Goal: Task Accomplishment & Management: Manage account settings

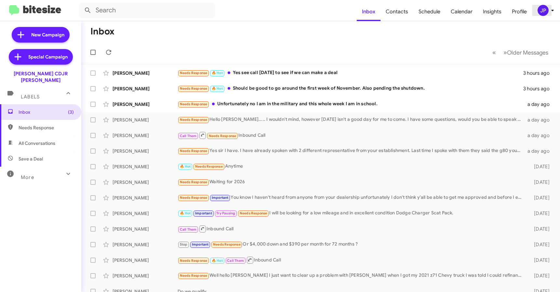
click at [545, 9] on div "JP" at bounding box center [543, 10] width 11 height 11
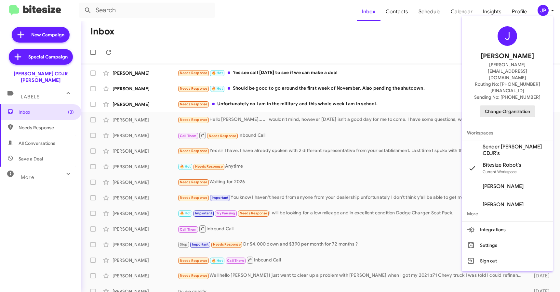
click at [517, 106] on span "Change Organization" at bounding box center [507, 111] width 45 height 11
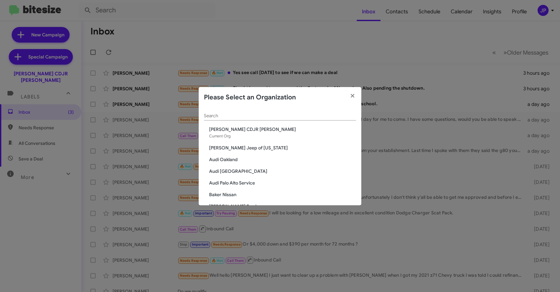
click at [301, 114] on input "Search" at bounding box center [280, 116] width 152 height 5
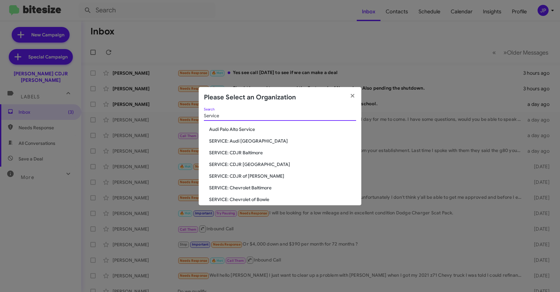
type input "Service"
click at [240, 154] on span "SERVICE: CDJR Baltimore" at bounding box center [282, 153] width 147 height 7
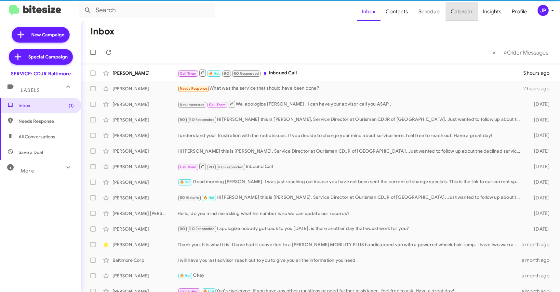
click at [472, 11] on span "Calendar" at bounding box center [462, 11] width 32 height 19
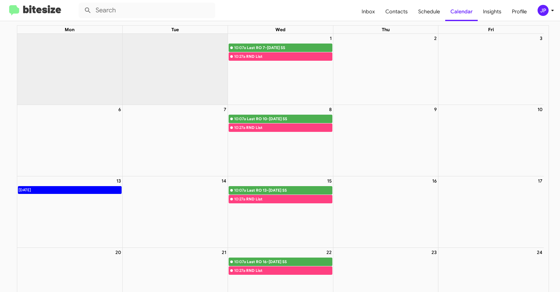
scroll to position [26, 0]
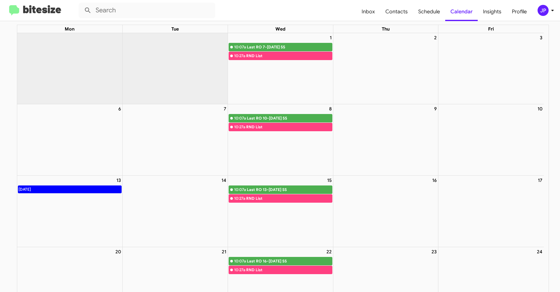
click at [544, 12] on div "JP" at bounding box center [543, 10] width 11 height 11
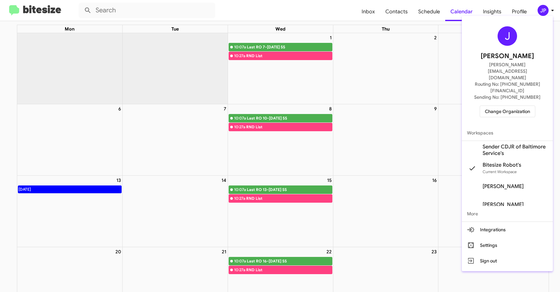
click at [507, 144] on span "Sender CDJR of Baltimore Service's" at bounding box center [515, 150] width 65 height 13
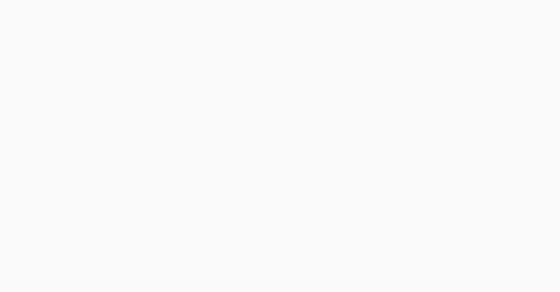
click at [459, 16] on body at bounding box center [280, 146] width 560 height 292
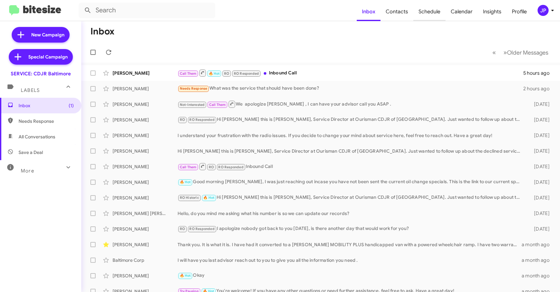
click at [417, 10] on span "Schedule" at bounding box center [429, 11] width 32 height 19
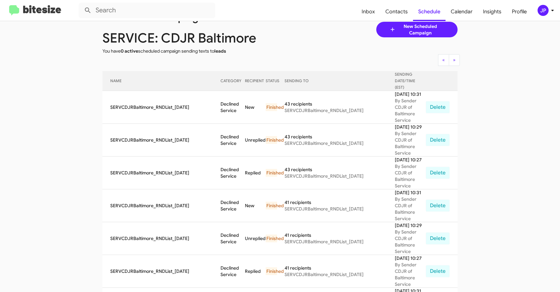
scroll to position [23, 0]
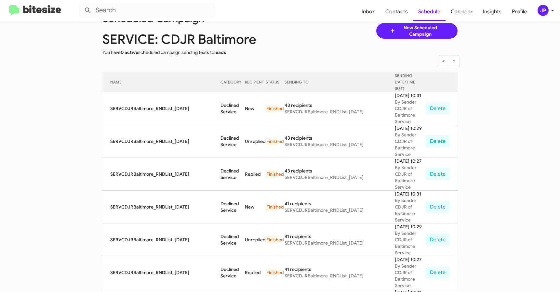
click at [545, 16] on mat-toolbar "Inbox Contacts Schedule Calendar Insights Profile JP" at bounding box center [280, 10] width 560 height 21
click at [547, 13] on div "JP" at bounding box center [543, 10] width 11 height 11
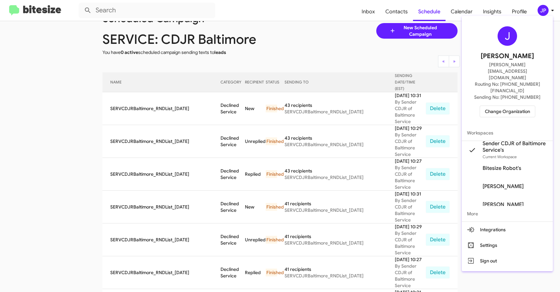
click at [524, 106] on span "Change Organization" at bounding box center [507, 111] width 45 height 11
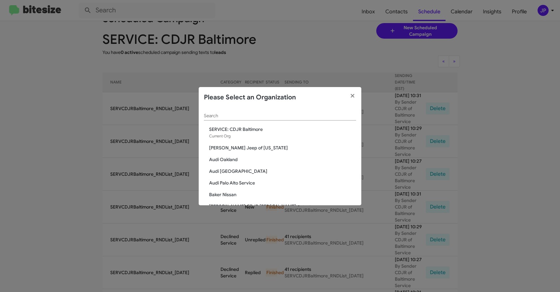
click at [254, 115] on input "Search" at bounding box center [280, 116] width 152 height 5
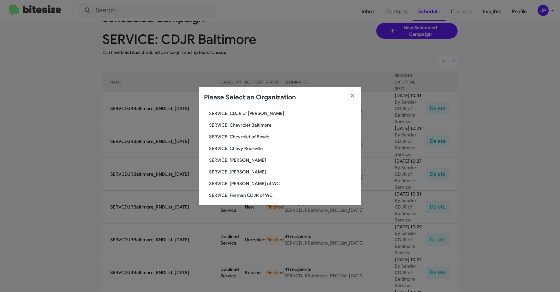
scroll to position [70, 0]
type input "service"
click at [244, 149] on span "SERVICE: Chevy Rockville" at bounding box center [282, 148] width 147 height 7
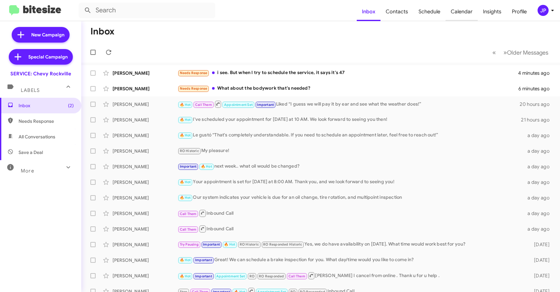
click at [470, 15] on span "Calendar" at bounding box center [462, 11] width 32 height 19
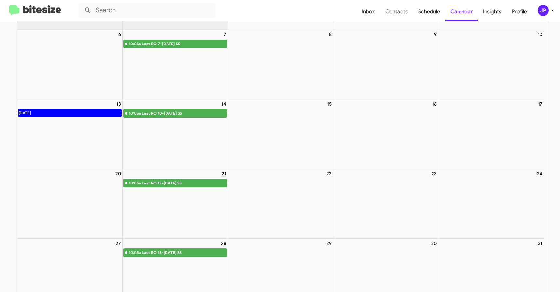
scroll to position [101, 0]
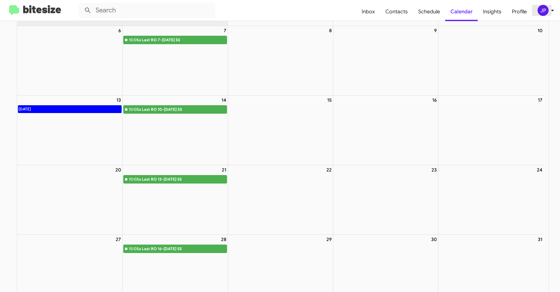
click at [539, 10] on div "JP" at bounding box center [543, 10] width 11 height 11
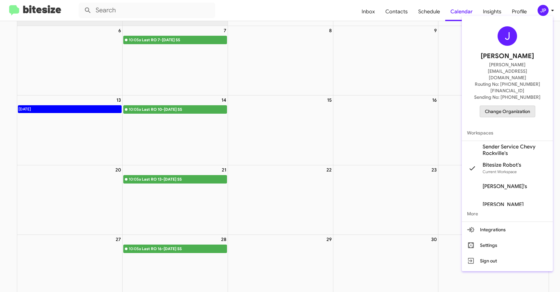
click at [511, 106] on span "Change Organization" at bounding box center [507, 111] width 45 height 11
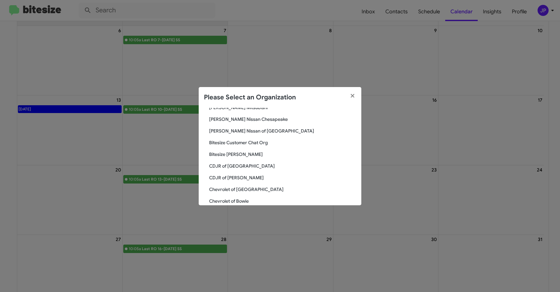
scroll to position [0, 0]
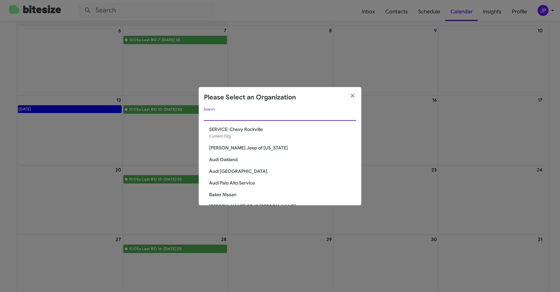
click at [269, 118] on input "Search" at bounding box center [280, 116] width 152 height 5
type input "Service"
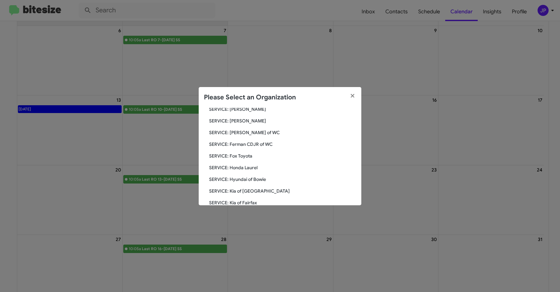
scroll to position [221, 0]
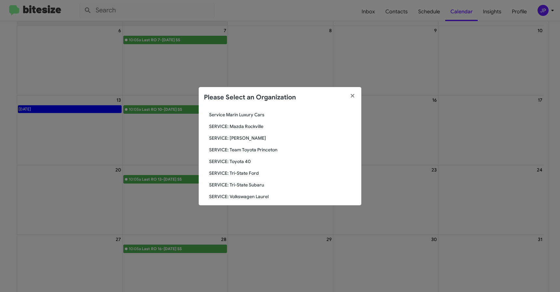
click at [219, 172] on span "SERVICE: Tri-State Ford" at bounding box center [282, 173] width 147 height 7
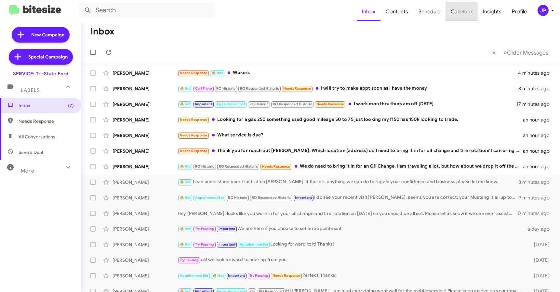
click at [462, 13] on span "Calendar" at bounding box center [462, 11] width 32 height 19
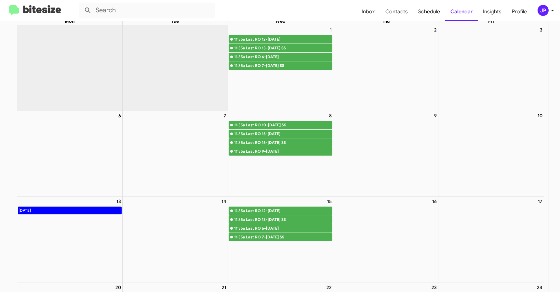
scroll to position [34, 0]
click at [543, 11] on div "JP" at bounding box center [543, 10] width 11 height 11
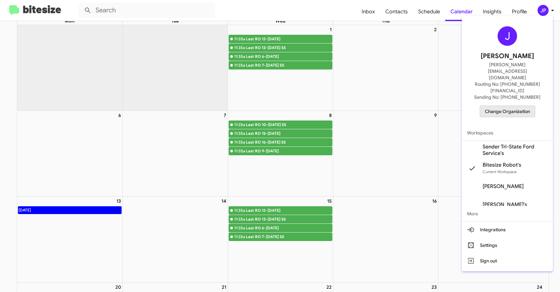
click at [500, 106] on span "Change Organization" at bounding box center [507, 111] width 45 height 11
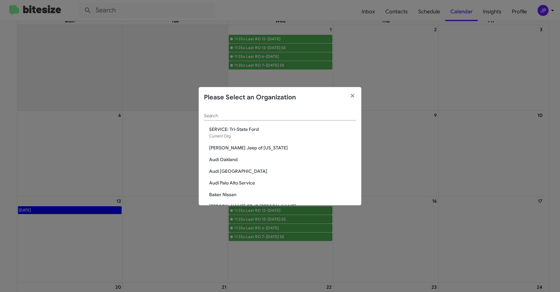
click at [295, 116] on input "Search" at bounding box center [280, 116] width 152 height 5
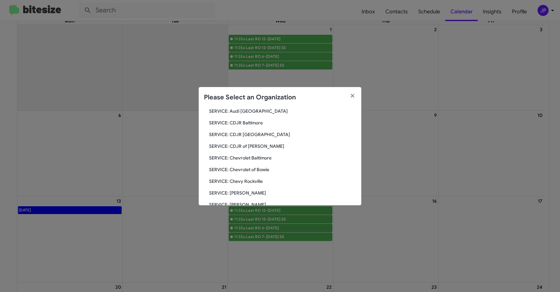
scroll to position [77, 0]
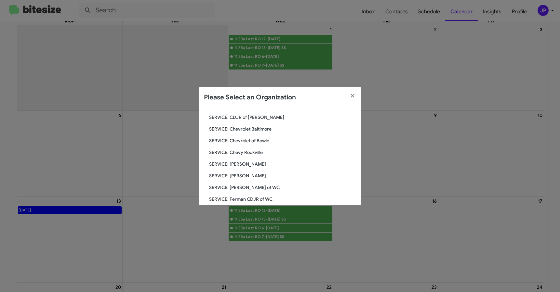
type input "service"
click at [250, 174] on span "SERVICE: [PERSON_NAME]" at bounding box center [282, 176] width 147 height 7
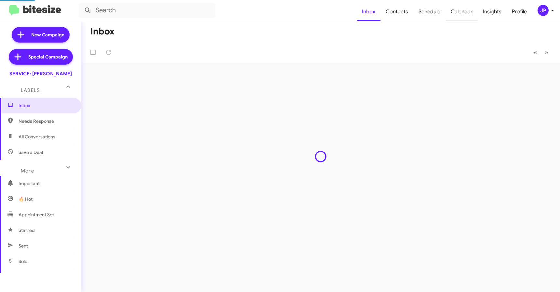
click at [471, 13] on span "Calendar" at bounding box center [462, 11] width 32 height 19
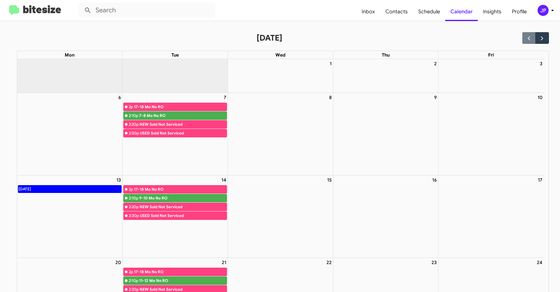
click at [546, 16] on mat-toolbar "Inbox Contacts Schedule Calendar Insights Profile JP" at bounding box center [280, 10] width 560 height 21
click at [547, 13] on div "JP" at bounding box center [543, 10] width 11 height 11
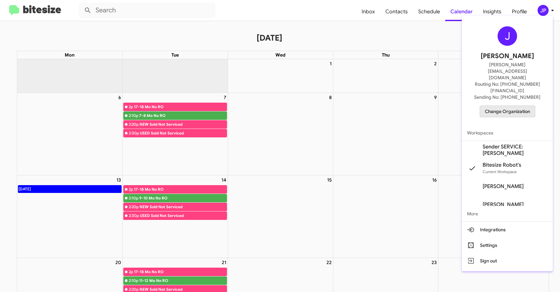
click at [529, 106] on span "Change Organization" at bounding box center [507, 111] width 45 height 11
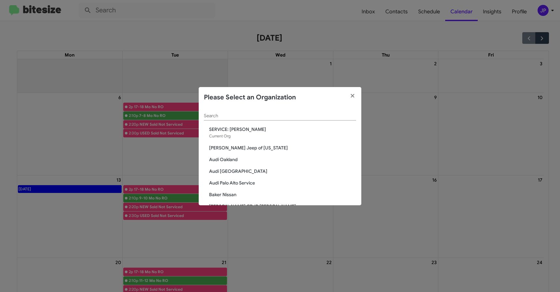
click at [281, 112] on div "Search" at bounding box center [280, 114] width 152 height 13
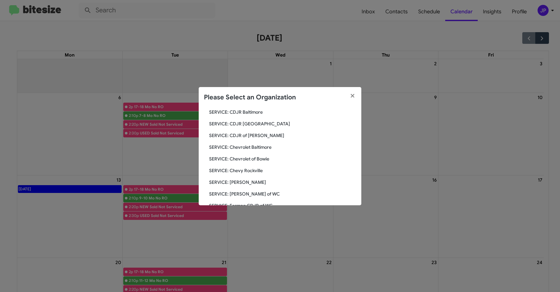
scroll to position [192, 0]
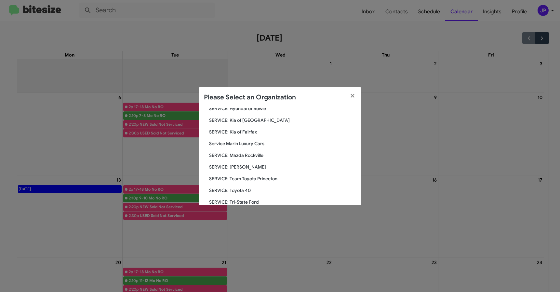
type input "service"
click at [254, 131] on span "SERVICE: Kia of Fairfax" at bounding box center [282, 132] width 147 height 7
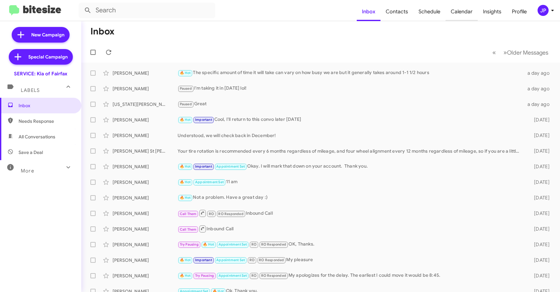
click at [451, 8] on span "Calendar" at bounding box center [462, 11] width 32 height 19
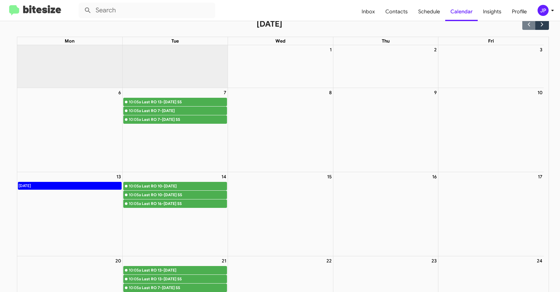
scroll to position [36, 0]
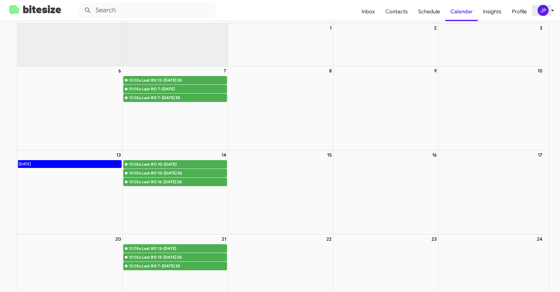
click at [545, 12] on div "JP" at bounding box center [543, 10] width 11 height 11
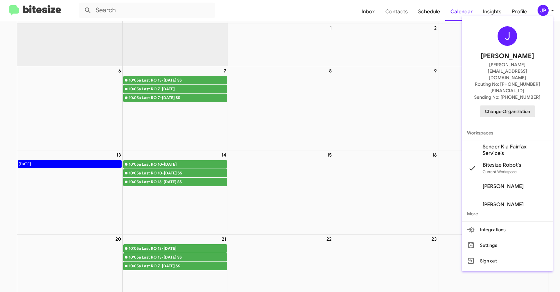
click at [503, 106] on span "Change Organization" at bounding box center [507, 111] width 45 height 11
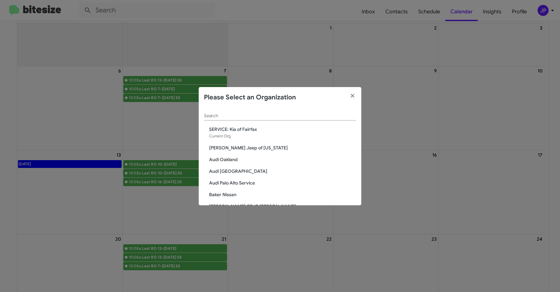
click at [314, 114] on input "Search" at bounding box center [280, 116] width 152 height 5
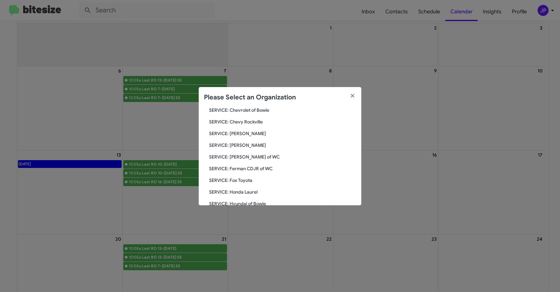
scroll to position [237, 0]
type input "service"
click at [262, 179] on span "SERVICE: Volkswagen Laurel" at bounding box center [282, 180] width 147 height 7
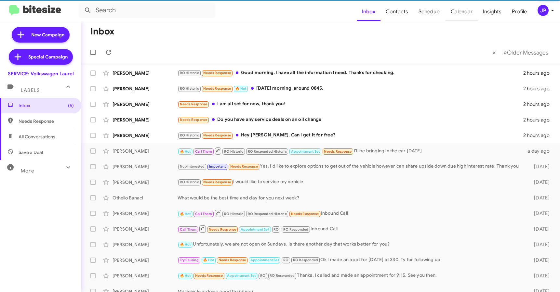
click at [461, 13] on span "Calendar" at bounding box center [462, 11] width 32 height 19
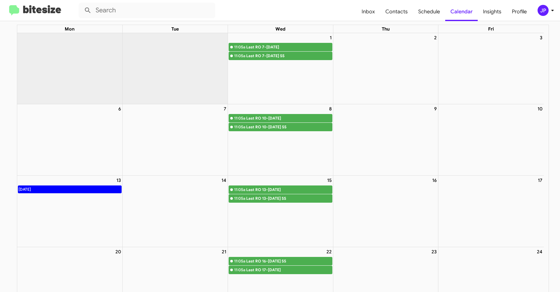
scroll to position [27, 0]
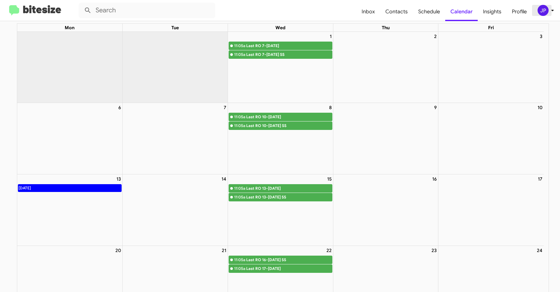
click at [539, 14] on div "JP" at bounding box center [543, 10] width 11 height 11
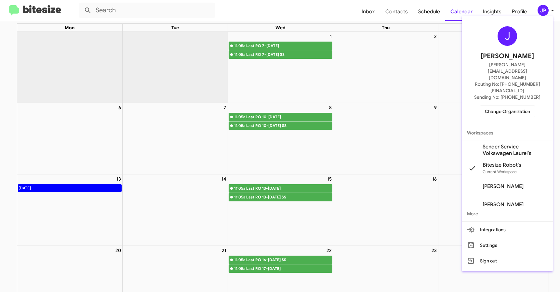
click at [514, 106] on span "Change Organization" at bounding box center [507, 111] width 45 height 11
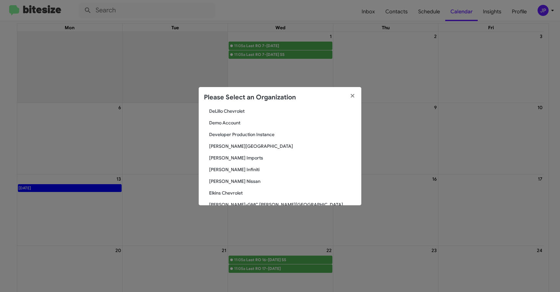
scroll to position [343, 0]
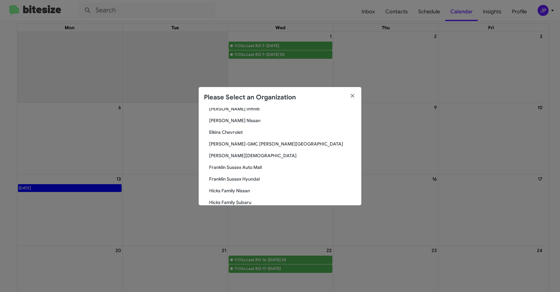
click at [226, 133] on span "Elkins Chevrolet" at bounding box center [282, 132] width 147 height 7
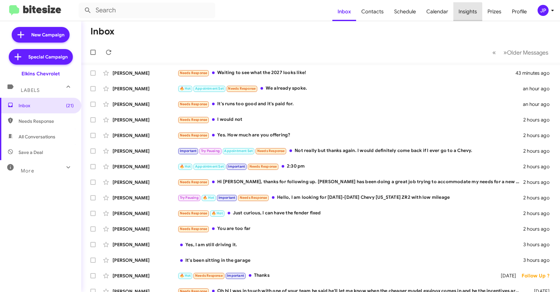
click at [463, 16] on span "Insights" at bounding box center [467, 11] width 29 height 19
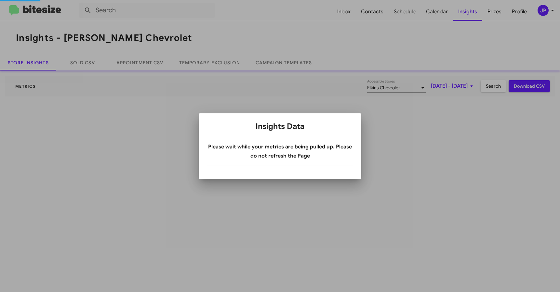
click at [444, 12] on div at bounding box center [280, 146] width 560 height 292
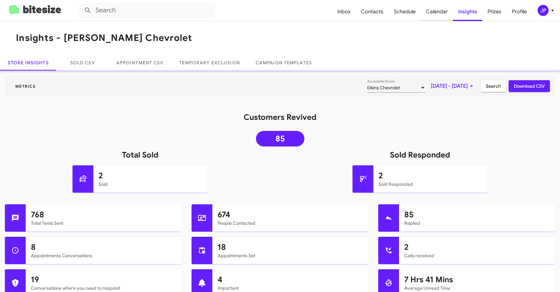
click at [443, 12] on span "Calendar" at bounding box center [437, 11] width 32 height 19
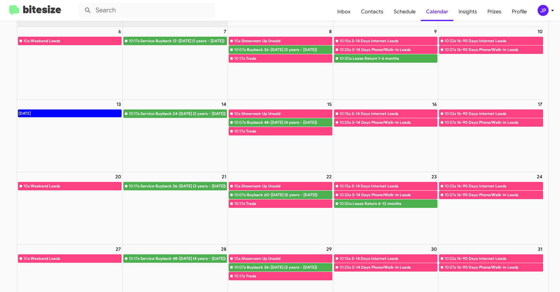
scroll to position [102, 0]
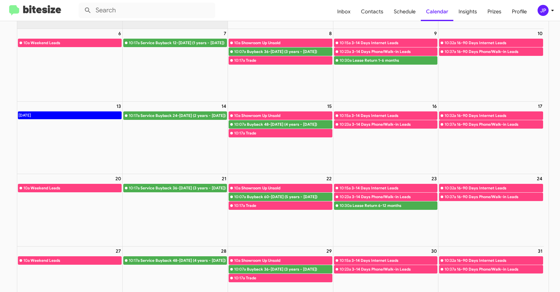
click at [40, 5] on mat-toolbar "Inbox Contacts Schedule Calendar Insights Prizes Profile JP" at bounding box center [280, 10] width 560 height 21
click at [545, 6] on div "JP" at bounding box center [543, 10] width 11 height 11
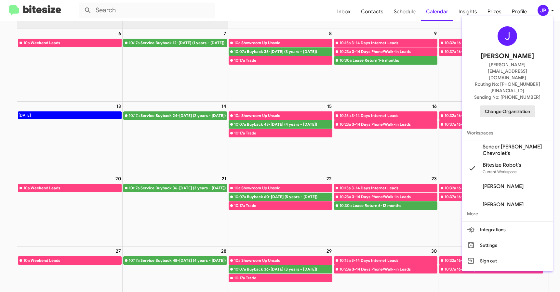
click at [489, 106] on span "Change Organization" at bounding box center [507, 111] width 45 height 11
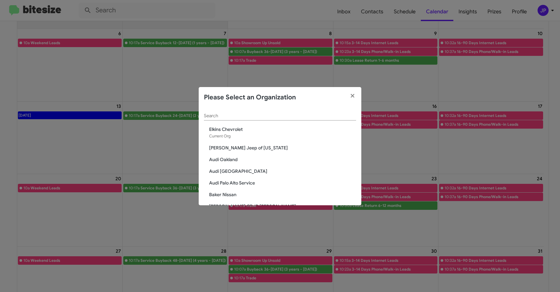
click at [284, 118] on div "Search" at bounding box center [280, 114] width 152 height 13
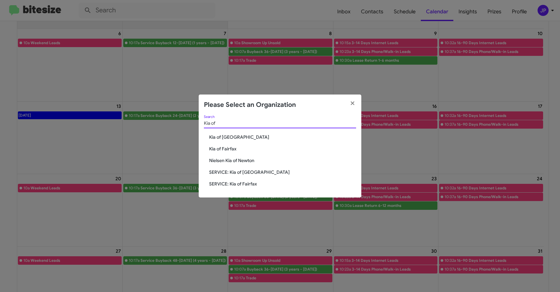
type input "Kia of"
click at [225, 144] on div "Kia of Search Kia of Catonsville Kia of Fairfax Nielsen Kia of Newton SERVICE: …" at bounding box center [280, 156] width 163 height 82
click at [226, 146] on span "Kia of Fairfax" at bounding box center [282, 149] width 147 height 7
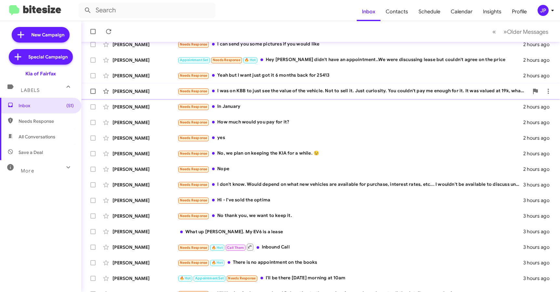
scroll to position [85, 0]
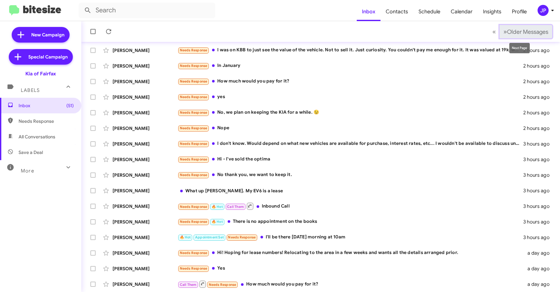
click at [507, 31] on span "Older Messages" at bounding box center [527, 31] width 41 height 7
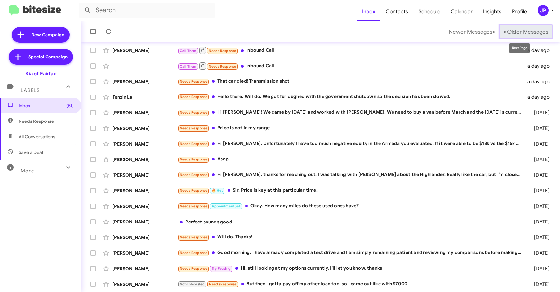
click at [518, 32] on span "Older Messages" at bounding box center [527, 31] width 41 height 7
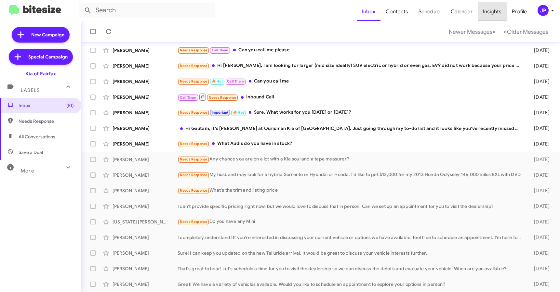
click at [500, 14] on span "Insights" at bounding box center [492, 11] width 29 height 19
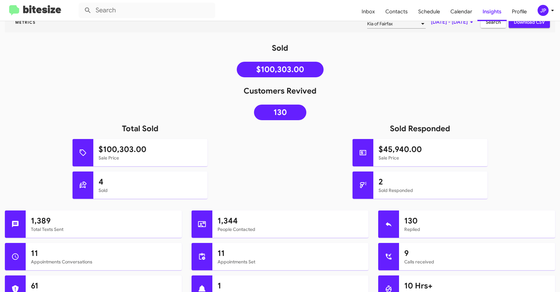
scroll to position [270, 0]
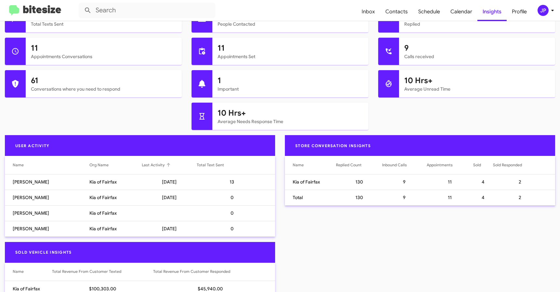
click at [167, 166] on div at bounding box center [169, 165] width 4 height 4
click at [539, 11] on div "JP" at bounding box center [543, 10] width 11 height 11
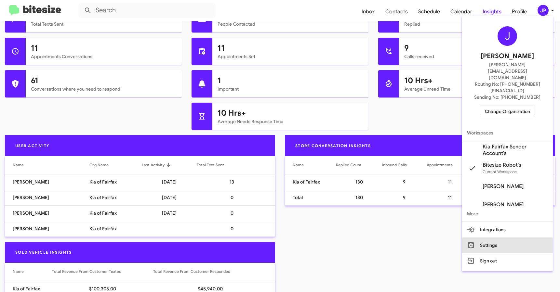
drag, startPoint x: 498, startPoint y: 223, endPoint x: 515, endPoint y: 189, distance: 38.4
click at [498, 238] on button "Settings" at bounding box center [507, 246] width 91 height 16
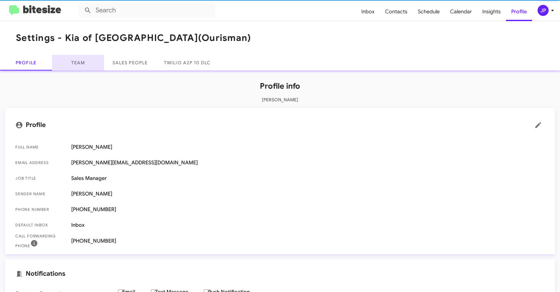
click at [69, 60] on link "Team" at bounding box center [78, 63] width 52 height 16
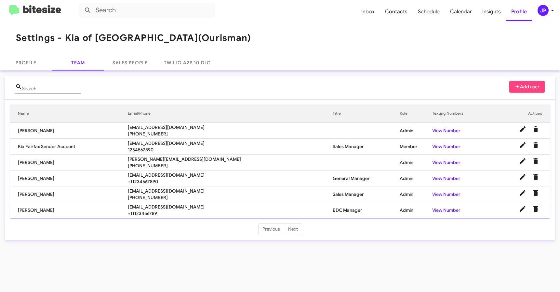
click at [49, 11] on img at bounding box center [35, 10] width 52 height 11
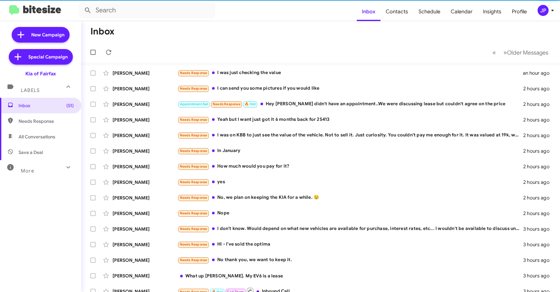
click at [548, 13] on span "JP" at bounding box center [547, 10] width 20 height 11
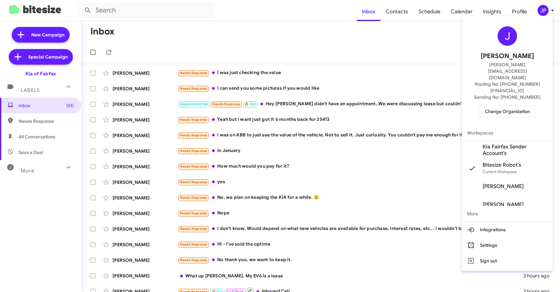
click at [506, 106] on span "Change Organization" at bounding box center [507, 111] width 45 height 11
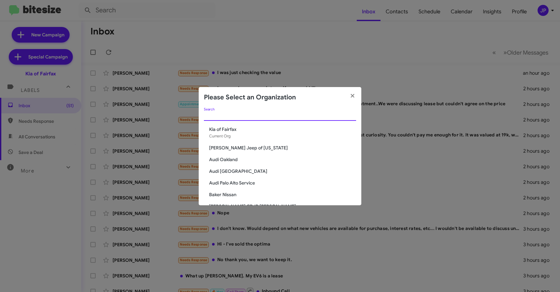
click at [235, 116] on input "Search" at bounding box center [280, 116] width 152 height 5
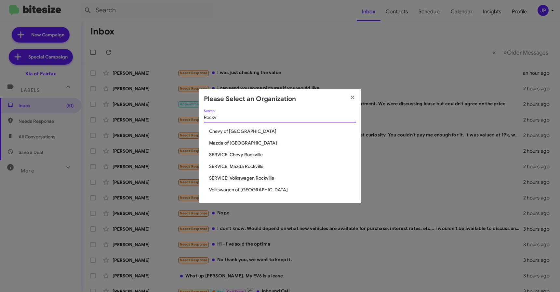
type input "Rockv"
click at [236, 189] on span "Volkswagen of [GEOGRAPHIC_DATA]" at bounding box center [282, 190] width 147 height 7
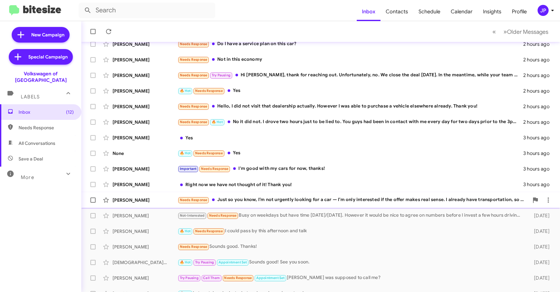
scroll to position [74, 0]
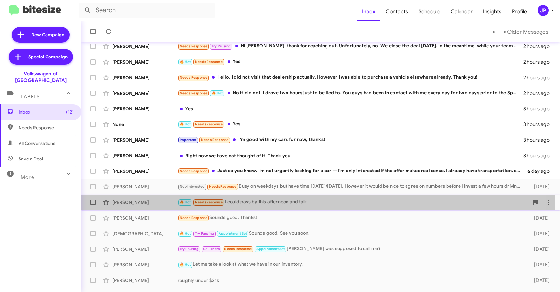
click at [262, 205] on div "🔥 Hot Needs Response I could pass by this afternoon and talk" at bounding box center [353, 202] width 351 height 7
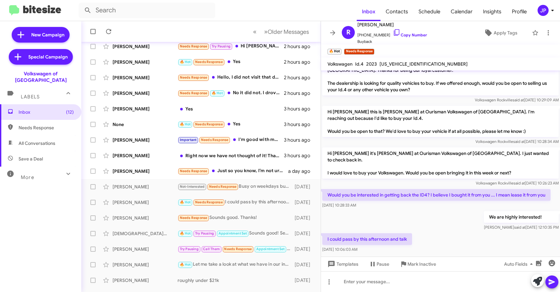
scroll to position [15, 0]
click at [499, 12] on span "Insights" at bounding box center [492, 11] width 29 height 19
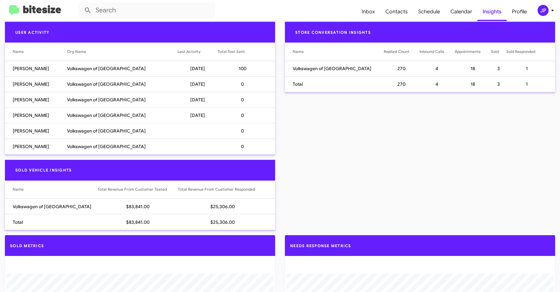
scroll to position [388, 0]
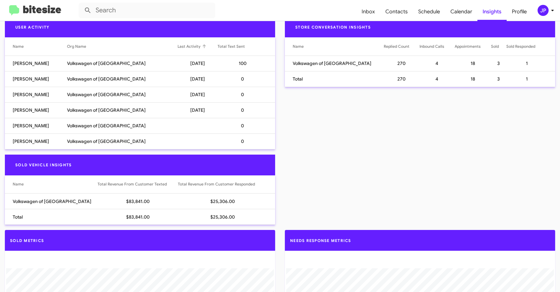
click at [203, 45] on div at bounding box center [204, 46] width 2 height 2
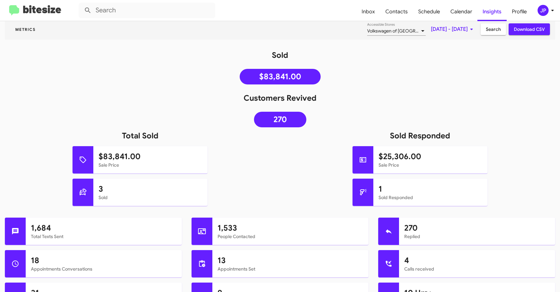
scroll to position [0, 0]
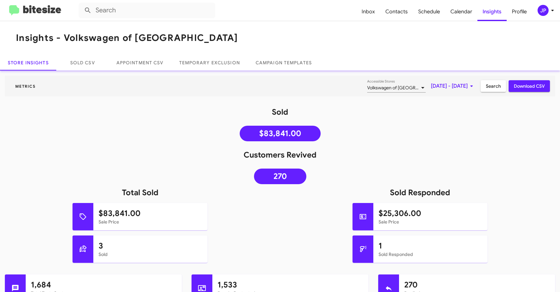
click at [543, 10] on div "JP" at bounding box center [543, 10] width 11 height 11
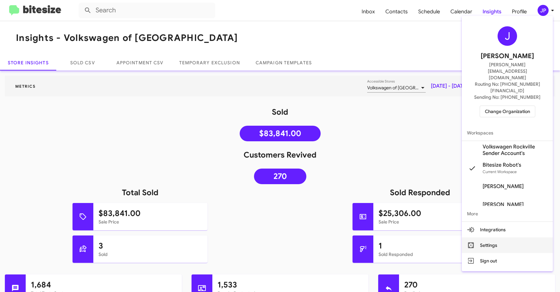
click at [520, 238] on button "Settings" at bounding box center [507, 246] width 91 height 16
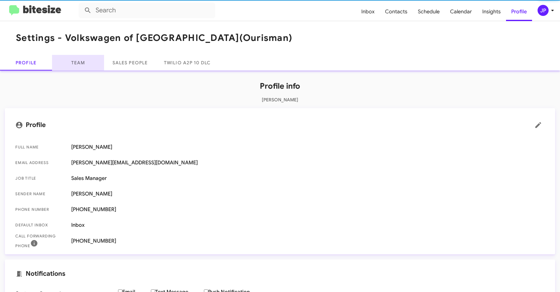
click at [96, 68] on link "Team" at bounding box center [78, 63] width 52 height 16
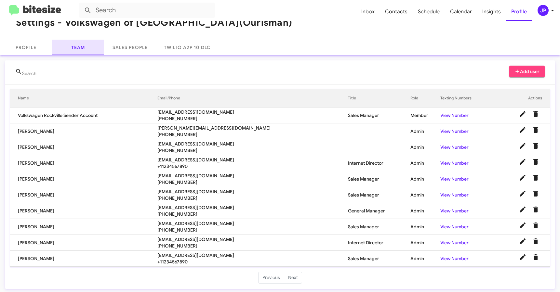
scroll to position [17, 0]
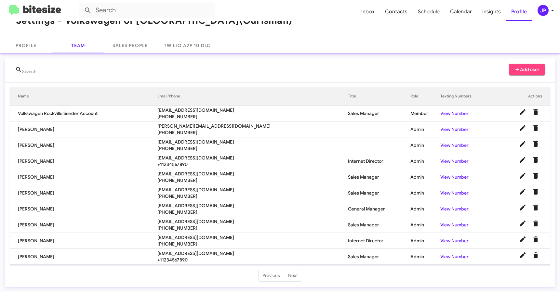
click at [35, 10] on img at bounding box center [35, 10] width 52 height 11
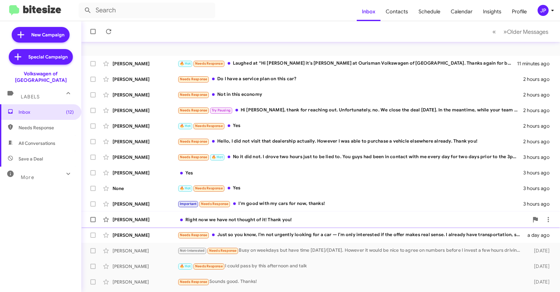
scroll to position [47, 0]
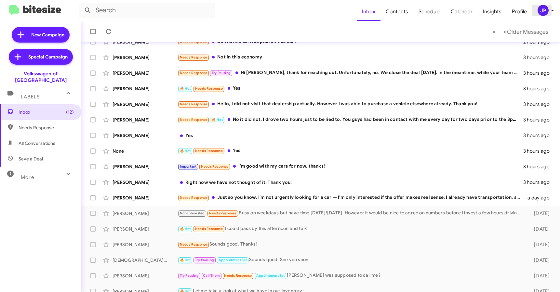
click at [544, 12] on div "JP" at bounding box center [543, 10] width 11 height 11
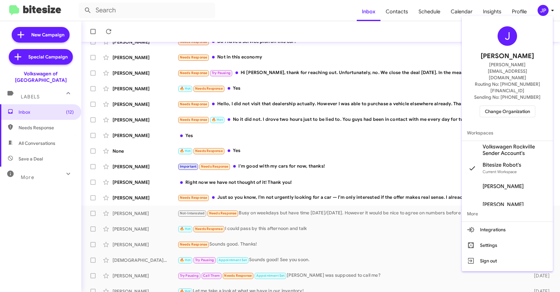
click at [522, 106] on span "Change Organization" at bounding box center [507, 111] width 45 height 11
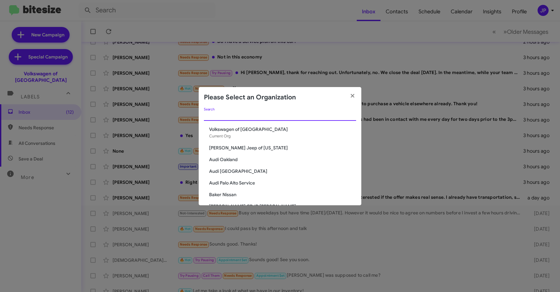
click at [302, 117] on input "Search" at bounding box center [280, 116] width 152 height 5
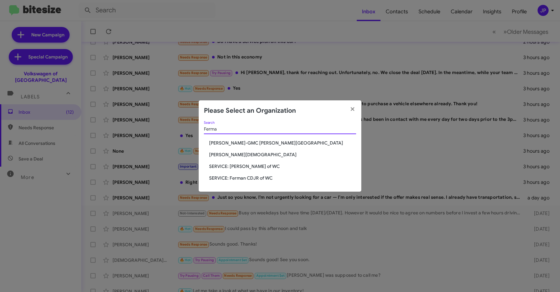
type input "Ferma"
click at [250, 152] on span "[PERSON_NAME][DEMOGRAPHIC_DATA]" at bounding box center [282, 155] width 147 height 7
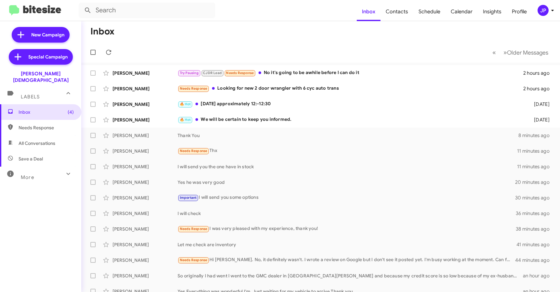
scroll to position [85, 0]
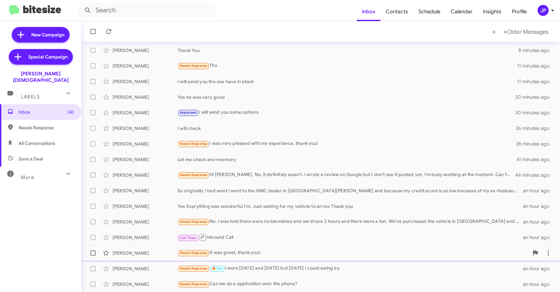
click at [242, 257] on div "[PERSON_NAME] Needs Response It was great, thank you! an hour ago" at bounding box center [321, 253] width 468 height 13
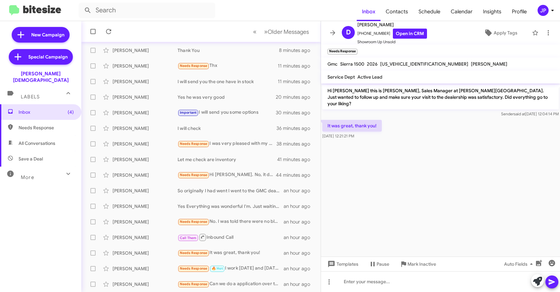
click at [387, 196] on cdk-virtual-scroll-viewport "Hi Dan this is Crystal White, Sales Manager at Ferman Wesley Chapel. Just wante…" at bounding box center [440, 170] width 239 height 173
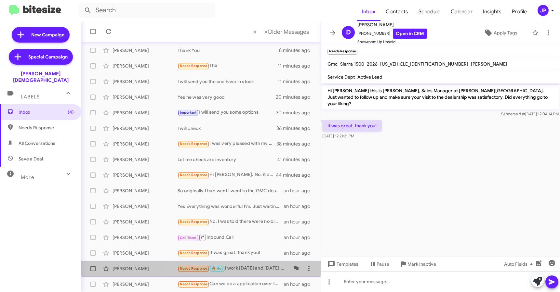
click at [250, 266] on div "Needs Response 🔥 Hot I work today and tomorrow but Friday I could swing by" at bounding box center [234, 268] width 112 height 7
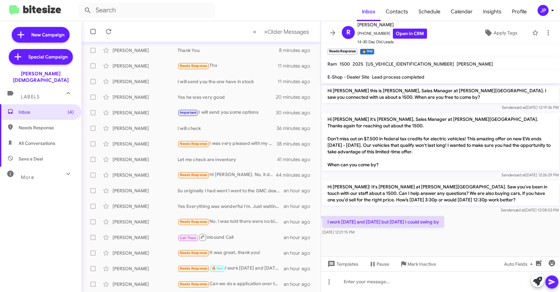
click at [476, 228] on div "I work today and tomorrow but Friday I could swing by Oct 8, 2025, 12:21:15 PM" at bounding box center [440, 226] width 239 height 22
click at [467, 238] on div at bounding box center [440, 240] width 239 height 7
click at [413, 35] on link "Open in CRM" at bounding box center [410, 34] width 34 height 10
click at [403, 30] on link "Open in CRM" at bounding box center [410, 34] width 34 height 10
click at [485, 34] on icon at bounding box center [489, 33] width 8 height 8
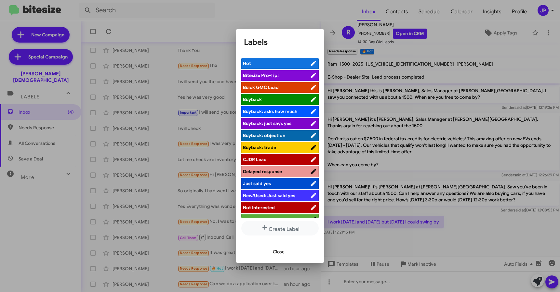
click at [290, 78] on span "Bitesize Pro-Tip!" at bounding box center [276, 75] width 67 height 7
click at [476, 229] on div at bounding box center [280, 146] width 560 height 292
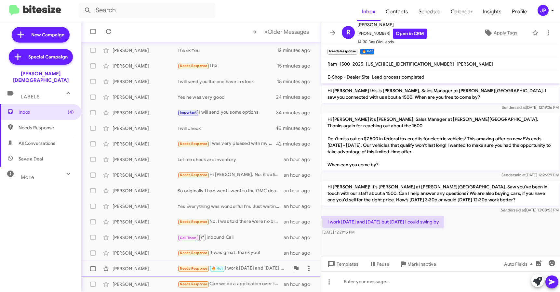
click at [91, 269] on span at bounding box center [92, 268] width 5 height 5
click at [93, 272] on input "checkbox" at bounding box center [93, 272] width 0 height 0
checkbox input "true"
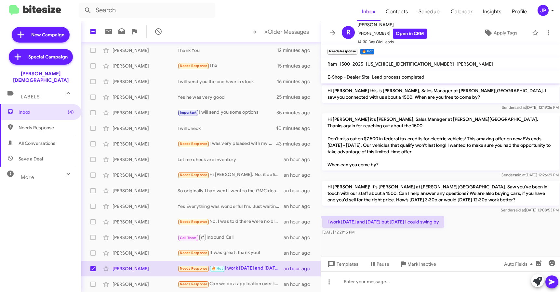
click at [345, 178] on div "Sender said at Sep 30, 2025, 12:26:29 PM" at bounding box center [440, 175] width 236 height 7
click at [288, 31] on span "Older Messages" at bounding box center [288, 31] width 41 height 7
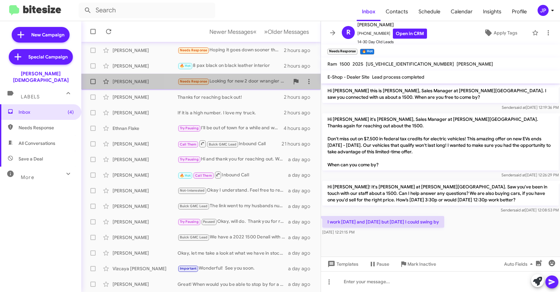
click at [228, 87] on div "Robert Lauria Needs Response Looking for new 2 door wrangler with 6 cyc auto tr…" at bounding box center [201, 81] width 229 height 13
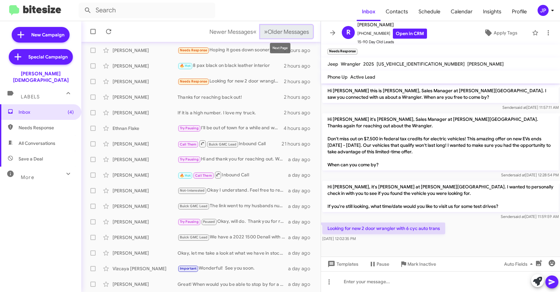
click at [275, 36] on button "» Next Older Messages" at bounding box center [286, 31] width 53 height 13
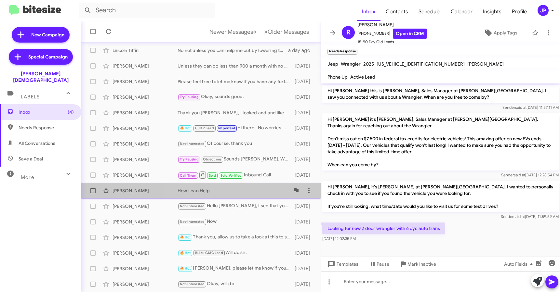
click at [223, 186] on div "Jennifer Grosneck How I can Help 2 days ago" at bounding box center [201, 190] width 229 height 13
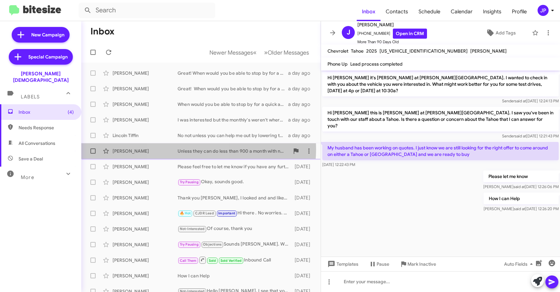
click at [190, 149] on div "Unless they can do less than 900 a month with no money down we don't have anyth…" at bounding box center [234, 151] width 112 height 7
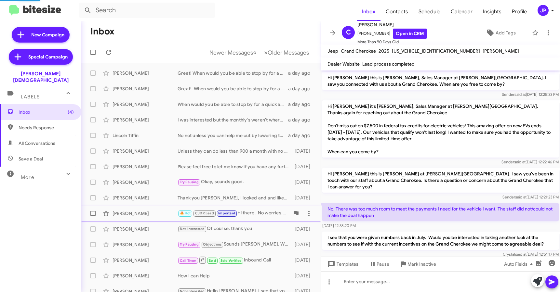
scroll to position [63, 0]
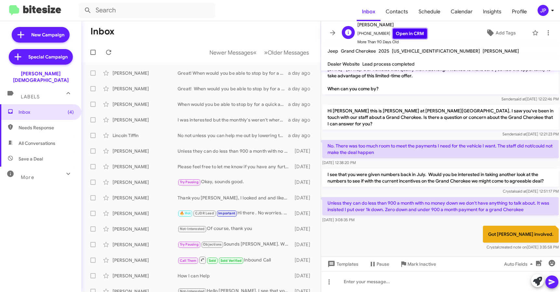
click at [396, 35] on link "Open in CRM" at bounding box center [410, 34] width 34 height 10
click at [158, 216] on div "Willcy Simon" at bounding box center [145, 213] width 65 height 7
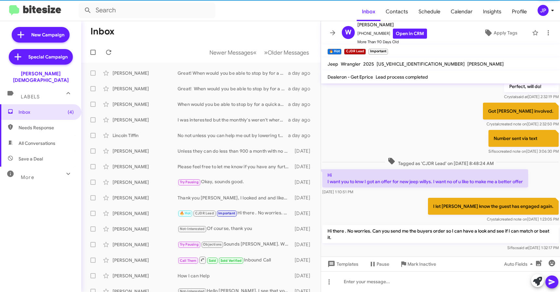
scroll to position [495, 0]
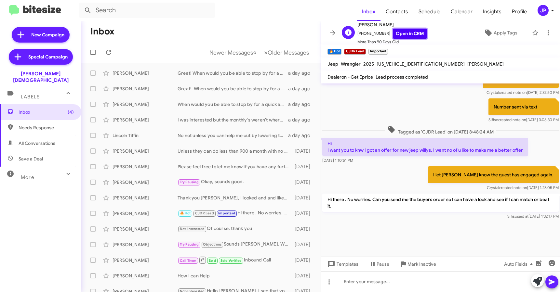
click at [405, 33] on link "Open in CRM" at bounding box center [410, 34] width 34 height 10
click at [35, 157] on span "Save a Deal" at bounding box center [40, 159] width 81 height 16
type input "in:not-interested"
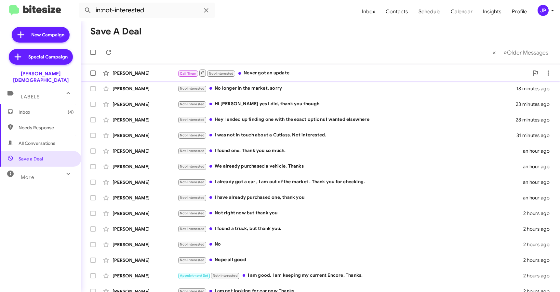
click at [292, 80] on span "Andrew Robinson Call Them Not-Interested Never got an update 15 minutes ago" at bounding box center [320, 73] width 479 height 16
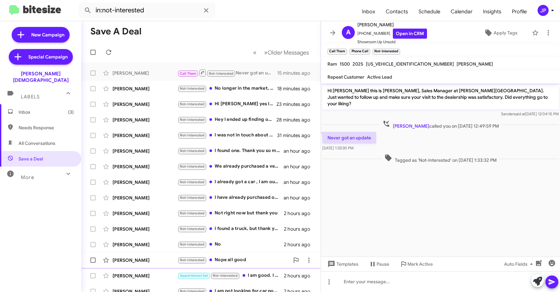
click at [420, 267] on span "Mark Active" at bounding box center [420, 265] width 25 height 12
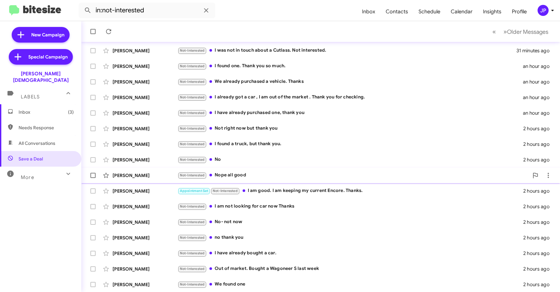
scroll to position [70, 0]
click at [507, 29] on span "Older Messages" at bounding box center [527, 31] width 41 height 7
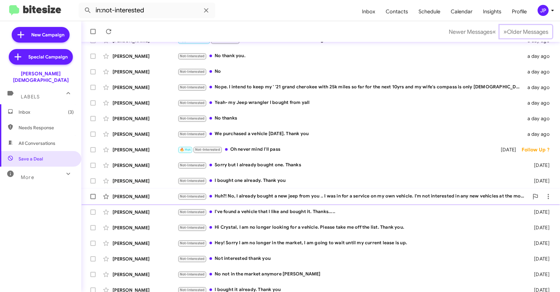
scroll to position [85, 0]
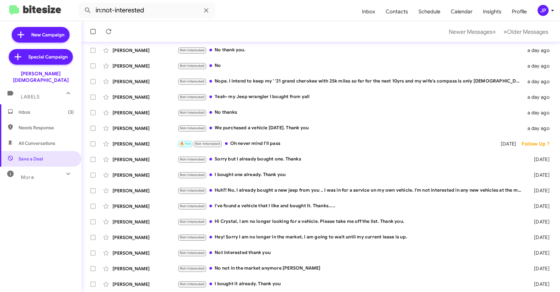
click at [40, 109] on span "Inbox (3)" at bounding box center [46, 112] width 55 height 7
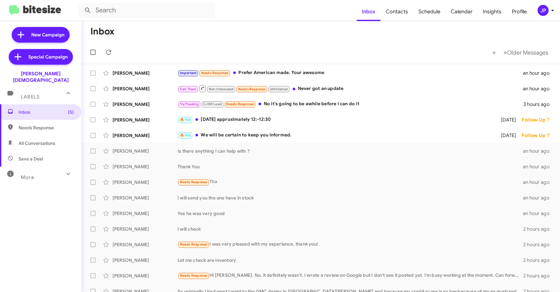
click at [545, 16] on div "JP" at bounding box center [543, 10] width 11 height 11
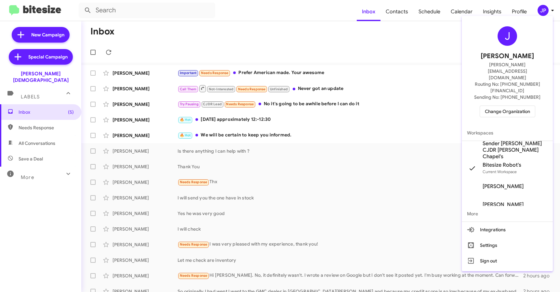
drag, startPoint x: 502, startPoint y: 91, endPoint x: 498, endPoint y: 91, distance: 4.2
click at [498, 106] on span "Change Organization" at bounding box center [507, 111] width 45 height 11
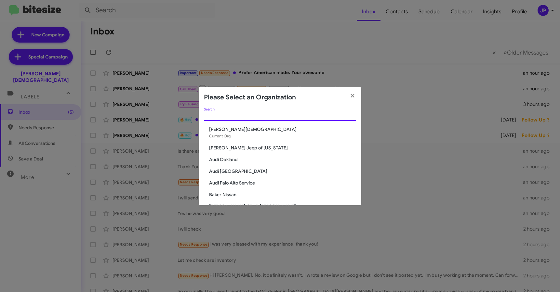
click at [289, 117] on input "Search" at bounding box center [280, 116] width 152 height 5
type input "C"
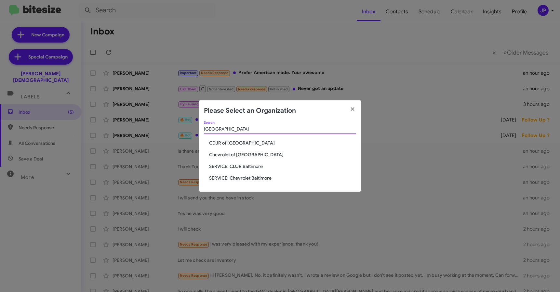
type input "Baltimore"
click at [240, 156] on span "Chevrolet of Baltimore" at bounding box center [282, 155] width 147 height 7
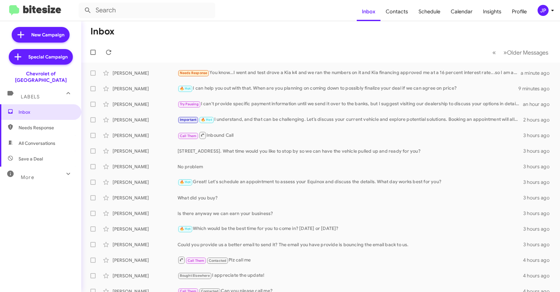
click at [546, 16] on span "JP" at bounding box center [547, 10] width 20 height 11
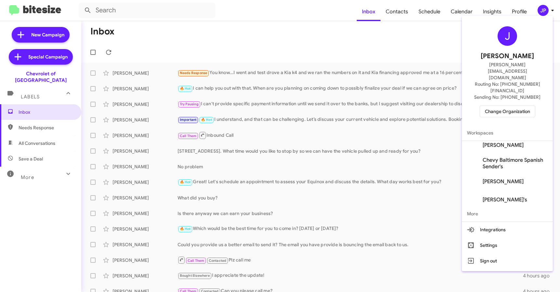
scroll to position [99, 0]
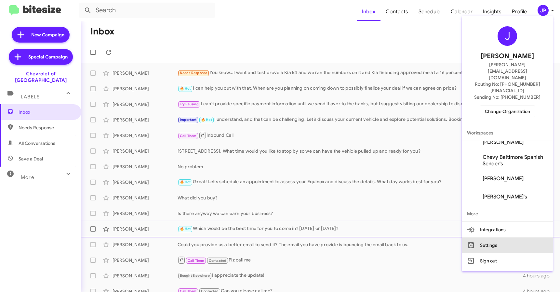
drag, startPoint x: 494, startPoint y: 221, endPoint x: 498, endPoint y: 223, distance: 4.9
click at [494, 238] on button "Settings" at bounding box center [507, 246] width 91 height 16
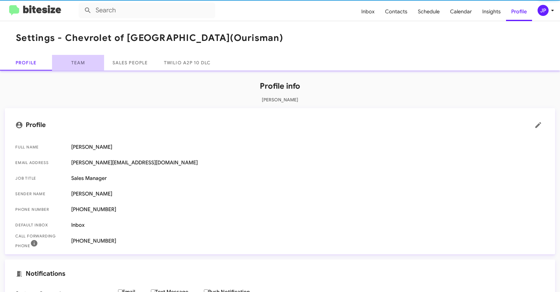
click at [85, 61] on link "Team" at bounding box center [78, 63] width 52 height 16
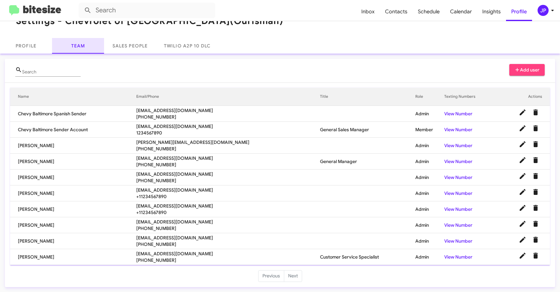
scroll to position [17, 0]
click at [97, 166] on td "[PERSON_NAME]" at bounding box center [73, 162] width 126 height 16
click at [520, 129] on icon at bounding box center [523, 128] width 6 height 6
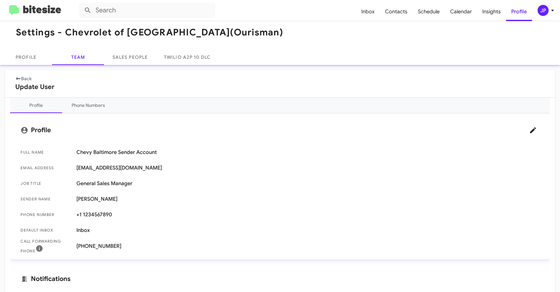
scroll to position [5, 0]
click at [530, 130] on icon at bounding box center [533, 131] width 6 height 6
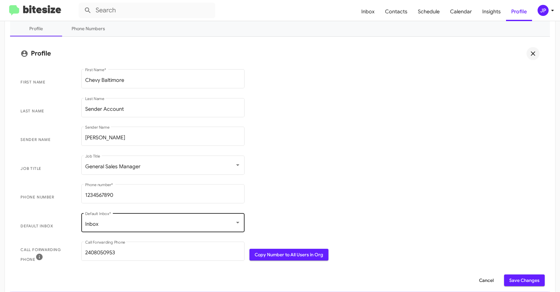
scroll to position [110, 0]
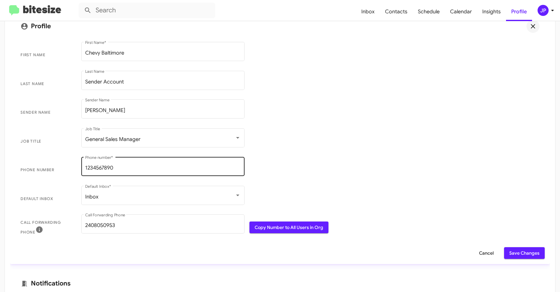
click at [107, 172] on div "[PHONE_NUMBER] Phone number *" at bounding box center [162, 166] width 155 height 20
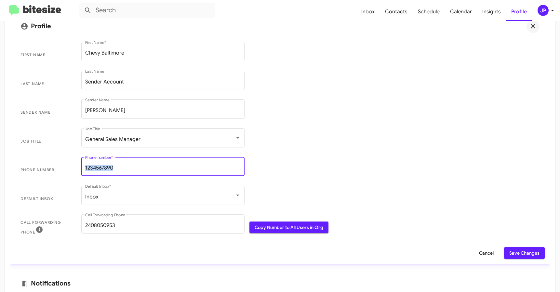
click at [107, 172] on div "[PHONE_NUMBER] Phone number *" at bounding box center [162, 166] width 155 height 20
click at [107, 170] on input "1234567890" at bounding box center [162, 168] width 155 height 6
click at [106, 169] on input "1234567890" at bounding box center [162, 168] width 155 height 6
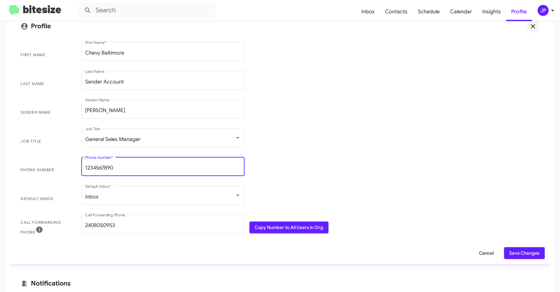
paste input "410) 265-7777"
click at [108, 168] on input "410) 265-7777" at bounding box center [162, 168] width 155 height 6
type input "410) 2657777"
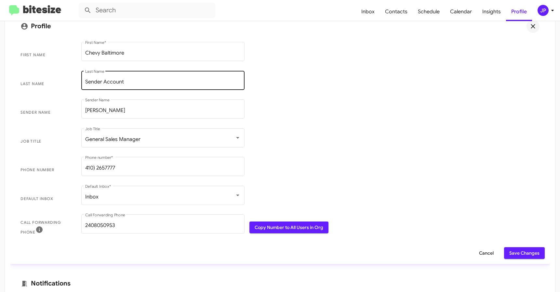
drag, startPoint x: 288, startPoint y: 151, endPoint x: 181, endPoint y: 84, distance: 126.4
click at [288, 151] on span "Job Title General Sales Manager Job Title" at bounding box center [280, 141] width 530 height 29
click at [59, 8] on img at bounding box center [35, 10] width 52 height 11
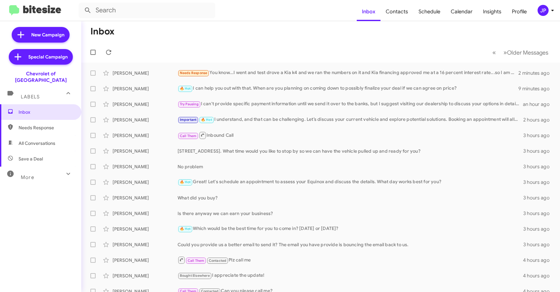
click at [549, 10] on icon at bounding box center [553, 11] width 8 height 8
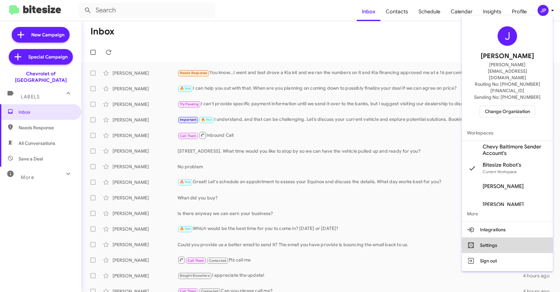
click at [498, 238] on button "Settings" at bounding box center [507, 246] width 91 height 16
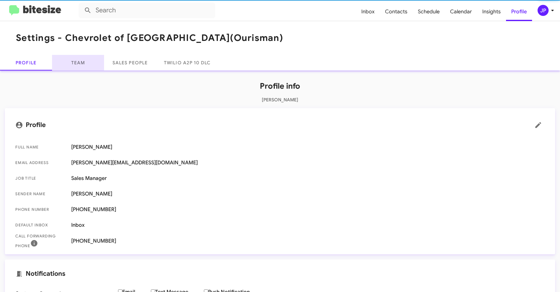
click at [87, 60] on link "Team" at bounding box center [78, 63] width 52 height 16
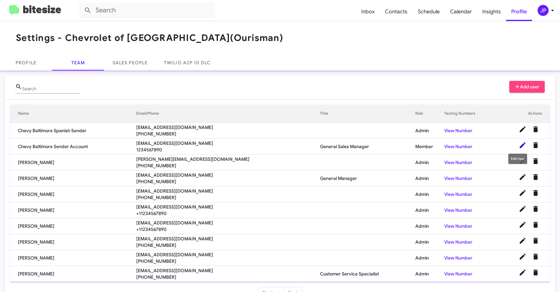
click at [520, 148] on icon at bounding box center [523, 145] width 6 height 6
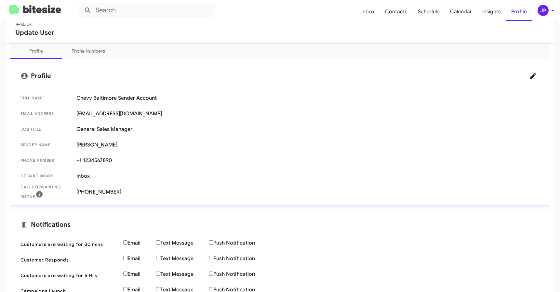
scroll to position [57, 0]
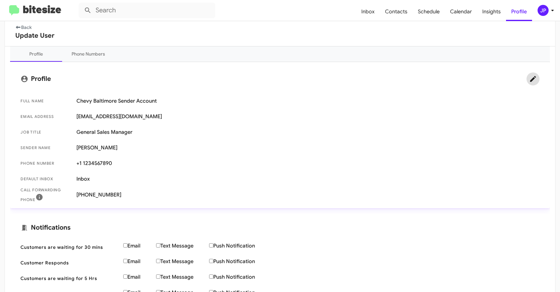
click at [533, 80] on span at bounding box center [533, 79] width 13 height 8
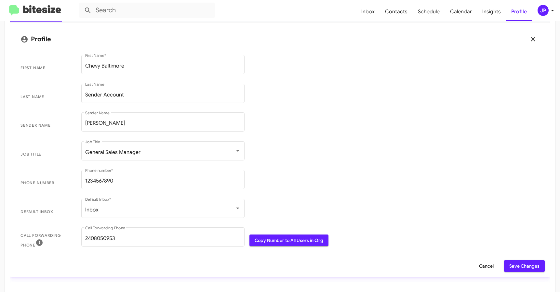
scroll to position [186, 0]
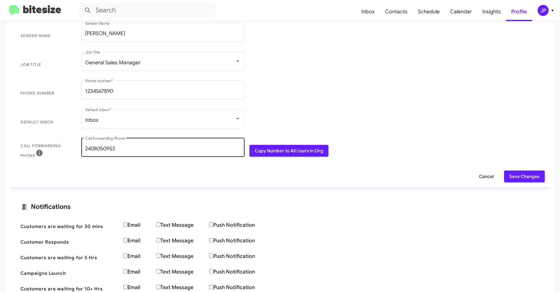
click at [103, 151] on input "2408050953" at bounding box center [162, 149] width 155 height 6
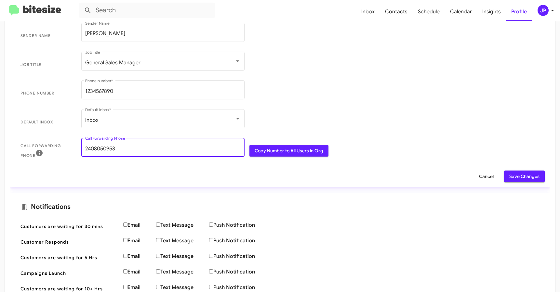
click at [103, 151] on input "2408050953" at bounding box center [162, 149] width 155 height 6
paste input "410) 265-7777"
click at [108, 147] on input "410) 265-7777" at bounding box center [162, 149] width 155 height 6
click at [98, 147] on input "410) 2657777" at bounding box center [162, 149] width 155 height 6
click at [86, 150] on input "4102657777" at bounding box center [162, 149] width 155 height 6
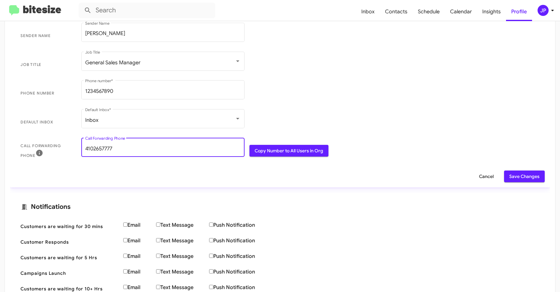
click at [141, 148] on input "4102657777" at bounding box center [162, 149] width 155 height 6
type input "4102657777"
click at [522, 180] on span "Save Changes" at bounding box center [524, 177] width 30 height 12
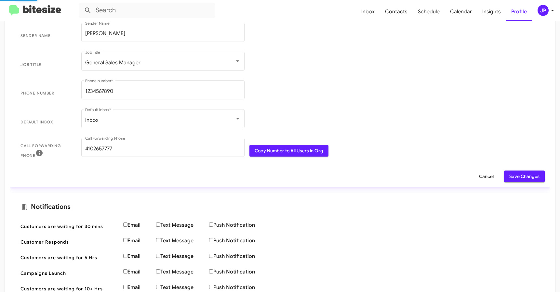
scroll to position [146, 0]
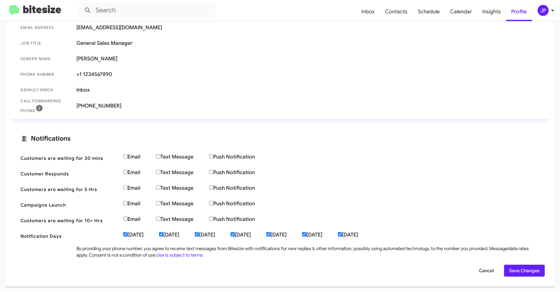
click at [35, 10] on img at bounding box center [35, 10] width 52 height 11
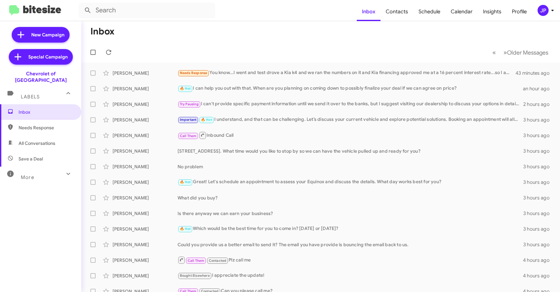
click at [541, 17] on mat-toolbar "Inbox Contacts Schedule Calendar Insights Profile JP" at bounding box center [280, 10] width 560 height 21
click at [542, 12] on div "JP" at bounding box center [543, 10] width 11 height 11
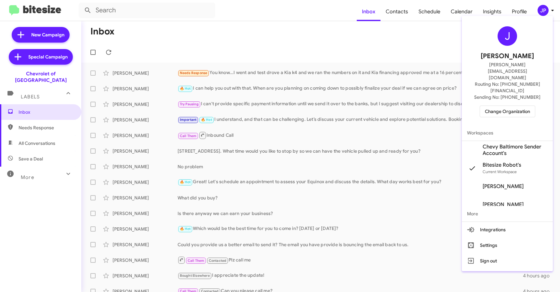
click at [529, 106] on span "Change Organization" at bounding box center [507, 111] width 45 height 11
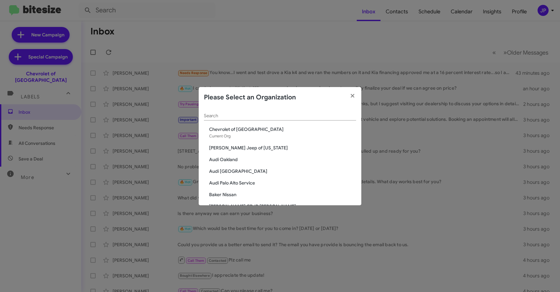
click at [257, 110] on div "Search" at bounding box center [280, 114] width 152 height 13
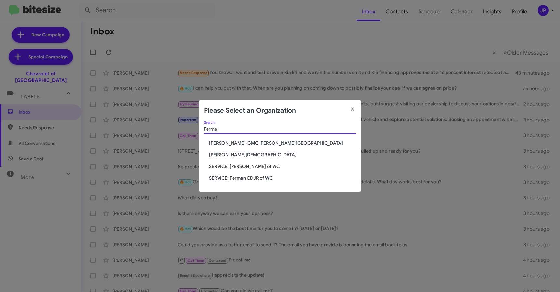
type input "Ferma"
click at [255, 168] on span "SERVICE: [PERSON_NAME] of WC" at bounding box center [282, 166] width 147 height 7
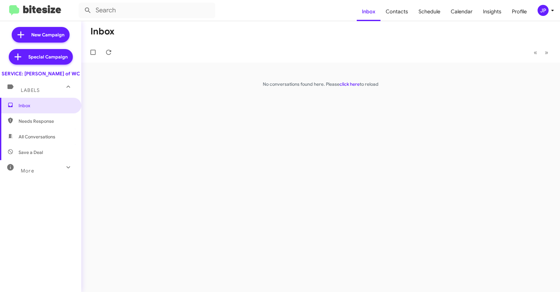
click at [542, 14] on div "JP" at bounding box center [543, 10] width 11 height 11
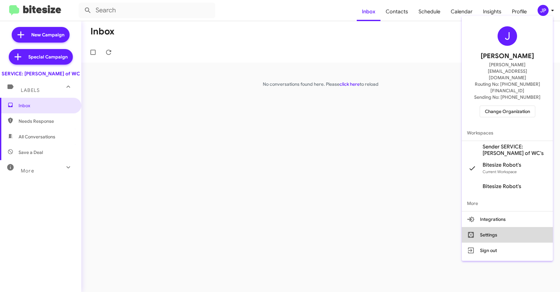
click at [509, 227] on button "Settings" at bounding box center [507, 235] width 91 height 16
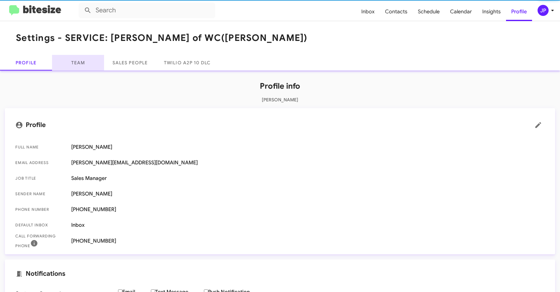
click at [77, 63] on link "Team" at bounding box center [78, 63] width 52 height 16
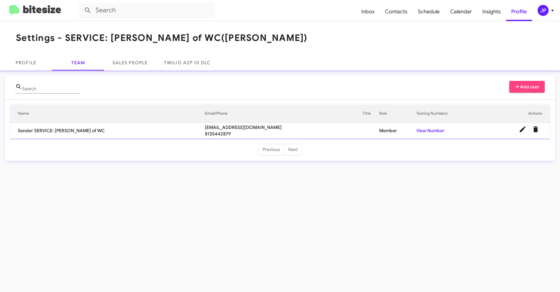
click at [515, 86] on icon at bounding box center [518, 87] width 6 height 5
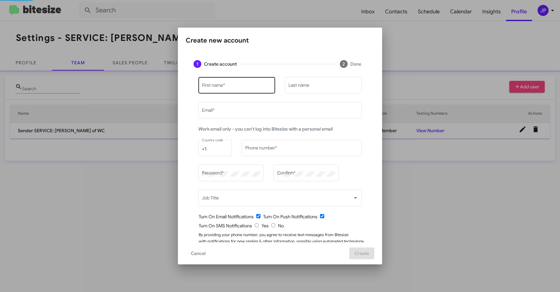
type input "[PERSON_NAME][EMAIL_ADDRESS][DOMAIN_NAME]"
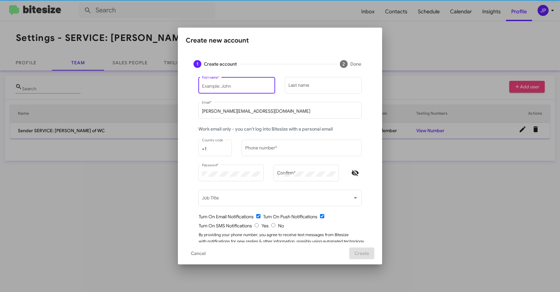
click at [252, 86] on input "First name *" at bounding box center [237, 86] width 70 height 5
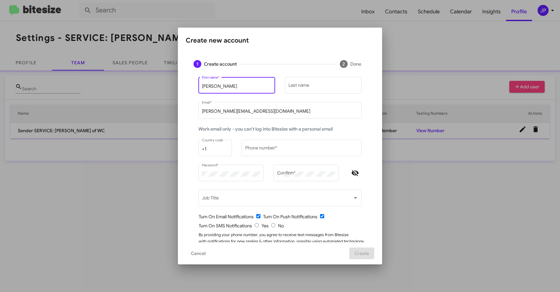
type input "Brent"
type input "Miller"
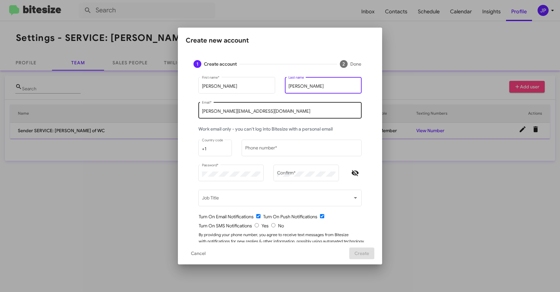
click at [248, 112] on input "[PERSON_NAME][EMAIL_ADDRESS][DOMAIN_NAME]" at bounding box center [280, 111] width 156 height 5
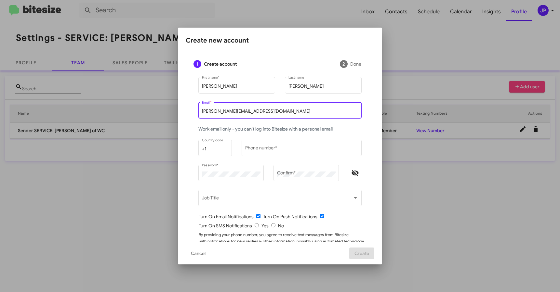
click at [248, 112] on input "[PERSON_NAME][EMAIL_ADDRESS][DOMAIN_NAME]" at bounding box center [280, 111] width 156 height 5
paste input "bmiller@ferman.com"
type input "bmiller@ferman.com"
click at [262, 151] on input "Phone number *" at bounding box center [301, 149] width 113 height 5
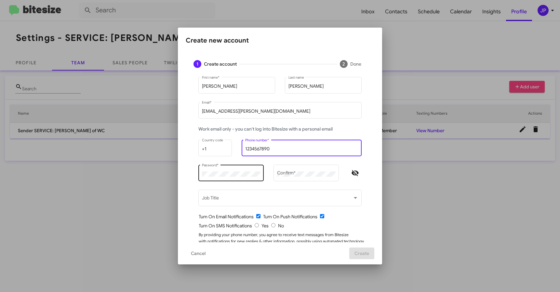
type input "1234567890"
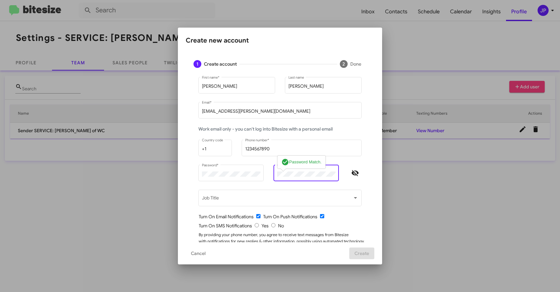
click at [352, 174] on icon "Hide password" at bounding box center [355, 173] width 8 height 8
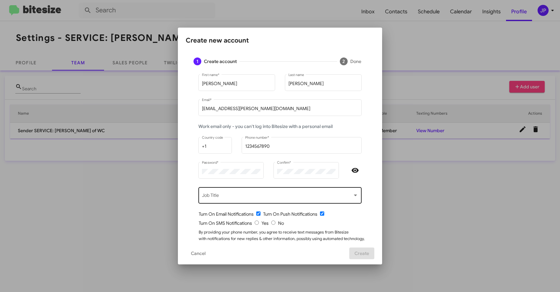
scroll to position [7, 0]
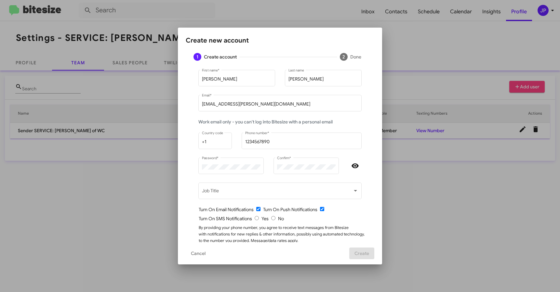
click at [271, 219] on input "radio" at bounding box center [273, 218] width 4 height 4
radio input "true"
click at [328, 217] on div "Turn On SMS Notifications Yes No" at bounding box center [283, 219] width 168 height 7
drag, startPoint x: 360, startPoint y: 255, endPoint x: 365, endPoint y: 253, distance: 5.4
click at [364, 253] on span "Create" at bounding box center [362, 254] width 15 height 12
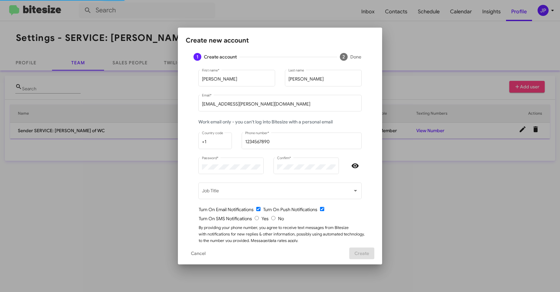
scroll to position [0, 0]
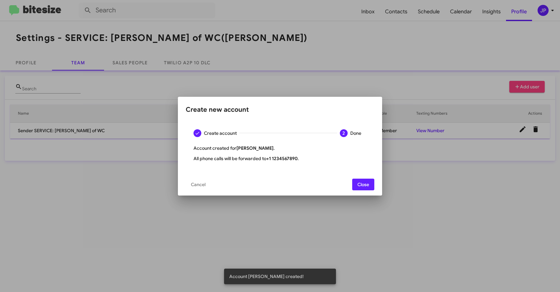
click at [367, 184] on span "Close" at bounding box center [363, 185] width 12 height 12
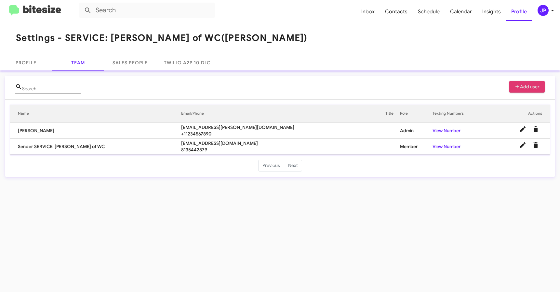
click at [525, 87] on span "Add user" at bounding box center [527, 87] width 25 height 12
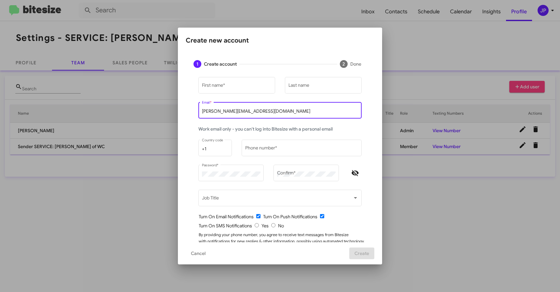
click at [263, 114] on input "[PERSON_NAME][EMAIL_ADDRESS][DOMAIN_NAME]" at bounding box center [280, 111] width 156 height 5
click at [261, 113] on input "[PERSON_NAME][EMAIL_ADDRESS][DOMAIN_NAME]" at bounding box center [280, 111] width 156 height 5
paste input "christopher.frederick@ferman.com"
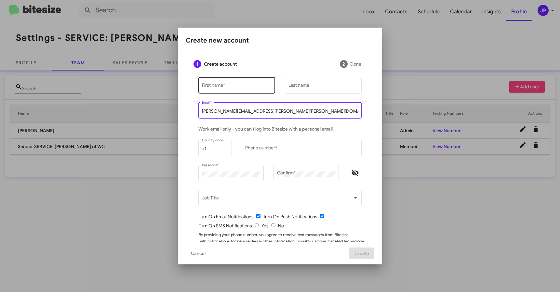
type input "christopher.frederick@ferman.com"
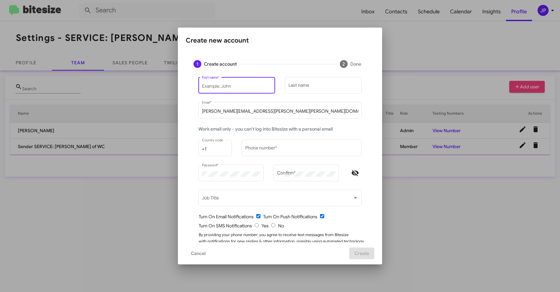
click at [247, 86] on input "First name *" at bounding box center [237, 86] width 70 height 5
type input "Chris"
click at [305, 88] on input "Last name" at bounding box center [323, 86] width 70 height 5
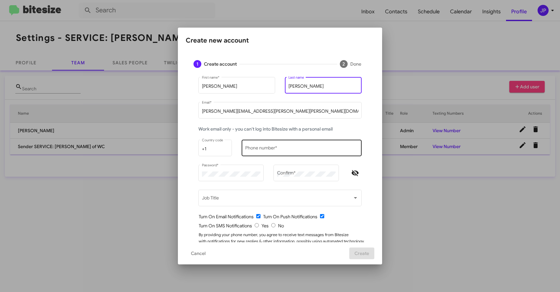
type input "Frederick"
click at [291, 149] on input "Phone number *" at bounding box center [301, 149] width 113 height 5
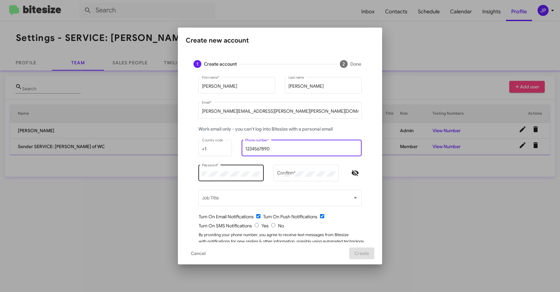
type input "1234567890"
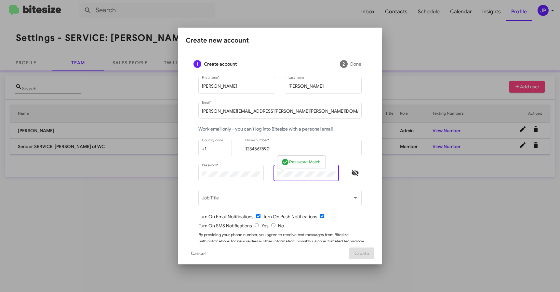
click at [358, 173] on span "Hide password" at bounding box center [355, 173] width 13 height 8
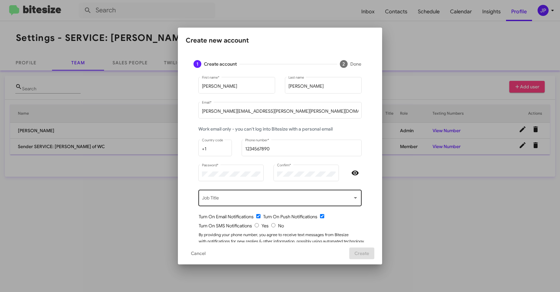
click at [314, 195] on div "Job Title" at bounding box center [280, 198] width 156 height 18
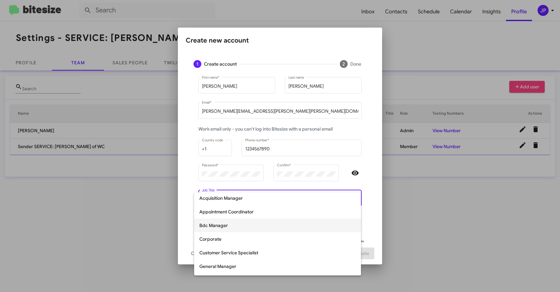
scroll to position [99, 0]
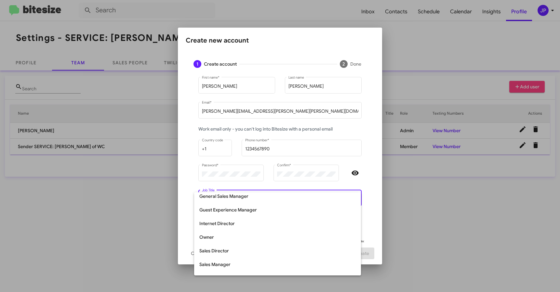
click at [370, 234] on div at bounding box center [280, 146] width 560 height 292
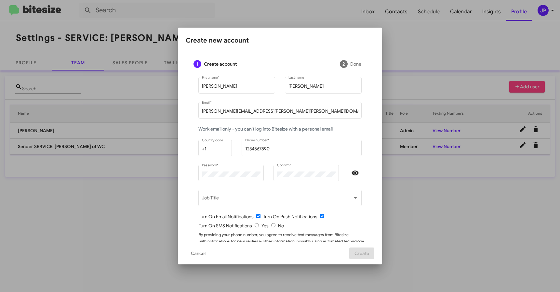
click at [271, 226] on input "radio" at bounding box center [273, 225] width 4 height 4
radio input "true"
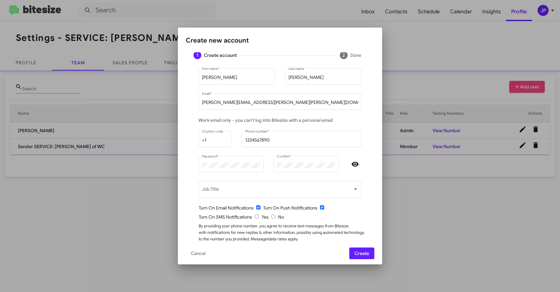
scroll to position [23, 0]
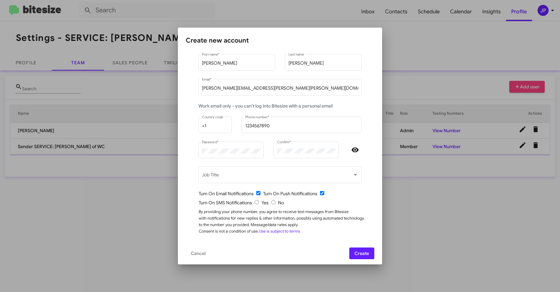
click at [369, 252] on span "Create" at bounding box center [362, 254] width 15 height 12
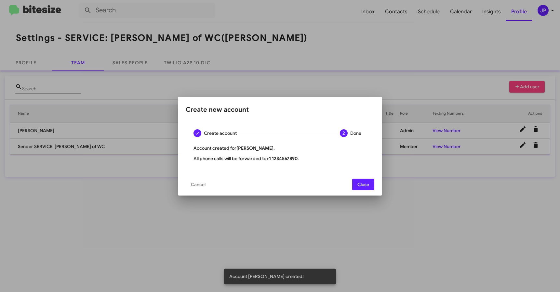
click at [361, 183] on span "Close" at bounding box center [363, 185] width 12 height 12
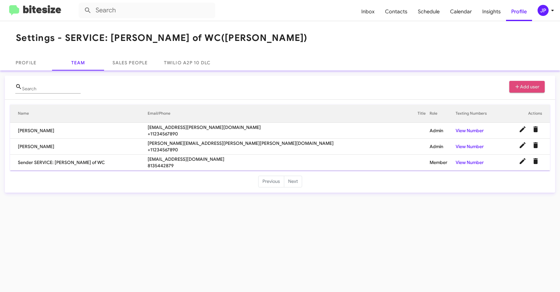
click at [522, 87] on span "Add user" at bounding box center [527, 87] width 25 height 12
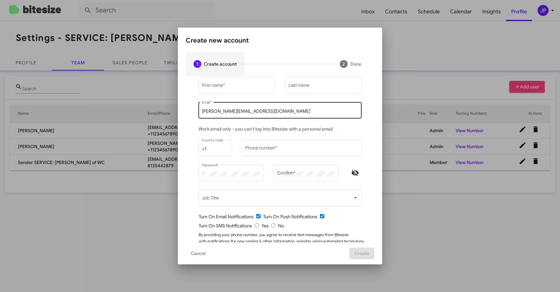
click at [243, 113] on input "[PERSON_NAME][EMAIL_ADDRESS][DOMAIN_NAME]" at bounding box center [280, 111] width 156 height 5
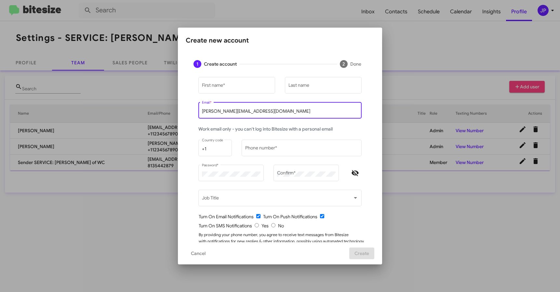
click at [243, 113] on input "[PERSON_NAME][EMAIL_ADDRESS][DOMAIN_NAME]" at bounding box center [280, 111] width 156 height 5
paste input "cindy.abney@ferman.com"
type input "cindy.abney@ferman.com"
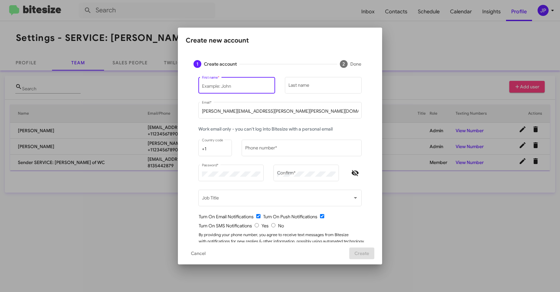
click at [239, 88] on input "First name *" at bounding box center [237, 86] width 70 height 5
type input "Cindy"
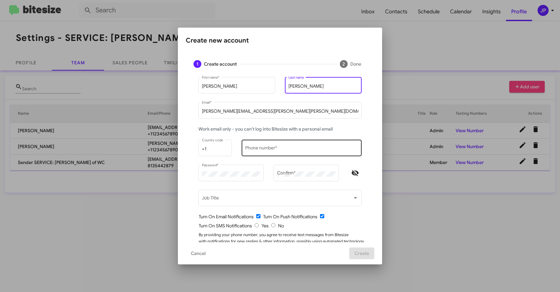
type input "Abney"
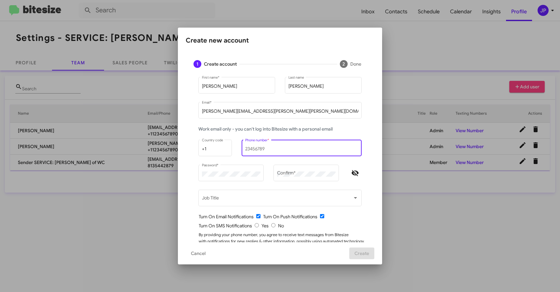
click at [249, 151] on input "Phone number *" at bounding box center [301, 149] width 113 height 5
type input "1234567890"
click at [345, 173] on div at bounding box center [355, 176] width 23 height 25
click at [352, 172] on icon "Hide password" at bounding box center [355, 173] width 7 height 6
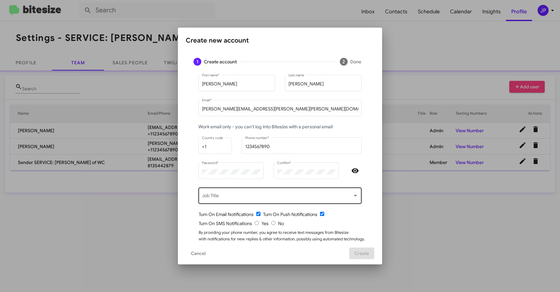
scroll to position [3, 0]
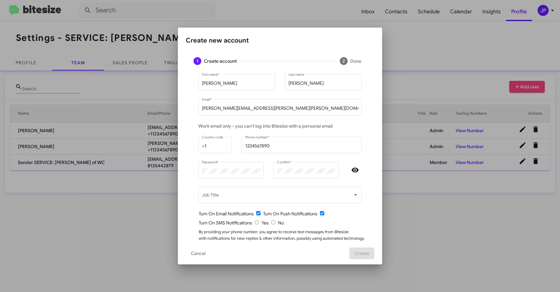
click at [274, 224] on div "Turn On SMS Notifications Yes No" at bounding box center [283, 223] width 168 height 7
click at [271, 223] on input "radio" at bounding box center [273, 223] width 4 height 4
radio input "true"
click at [359, 255] on span "Create" at bounding box center [362, 254] width 15 height 12
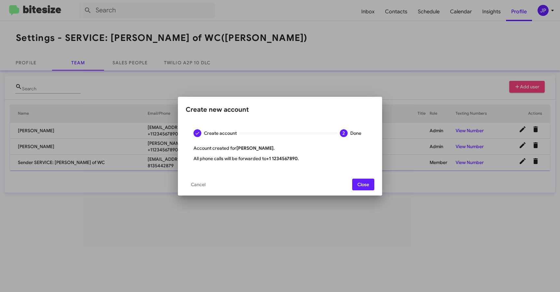
click at [363, 185] on span "Close" at bounding box center [363, 185] width 12 height 12
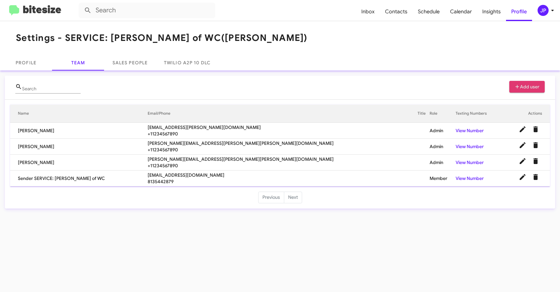
click at [538, 86] on span "Add user" at bounding box center [527, 87] width 25 height 12
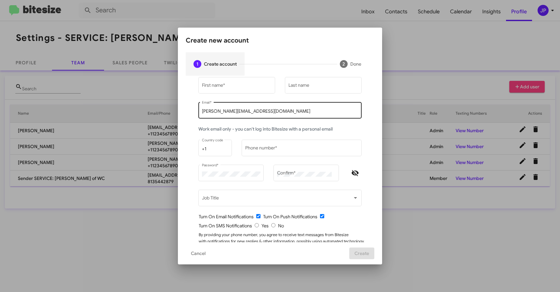
click at [270, 112] on input "[PERSON_NAME][EMAIL_ADDRESS][DOMAIN_NAME]" at bounding box center [280, 111] width 156 height 5
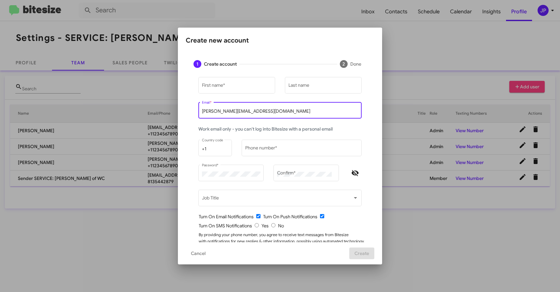
click at [270, 112] on input "[PERSON_NAME][EMAIL_ADDRESS][DOMAIN_NAME]" at bounding box center [280, 111] width 156 height 5
paste input "gina.gould@ferman.com"
type input "gina.gould@ferman.com"
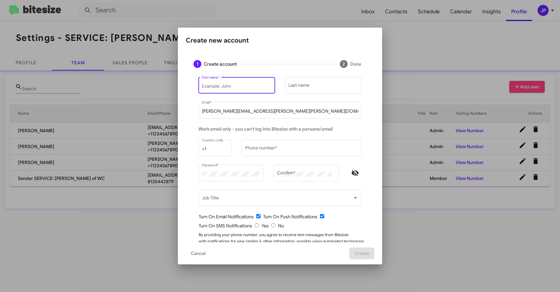
click at [240, 87] on input "First name *" at bounding box center [237, 86] width 70 height 5
type input "Gina"
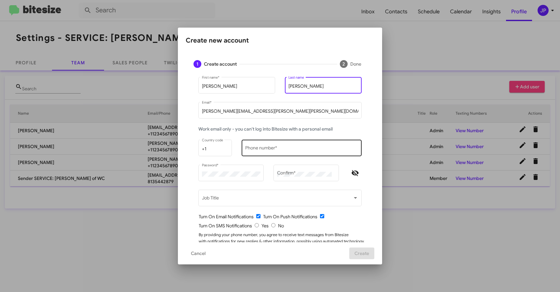
type input "Gould"
click at [268, 152] on div "Phone number *" at bounding box center [301, 148] width 113 height 18
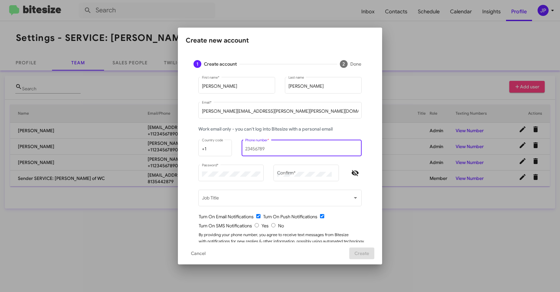
click at [270, 150] on input "Phone number *" at bounding box center [301, 149] width 113 height 5
type input "1234567890"
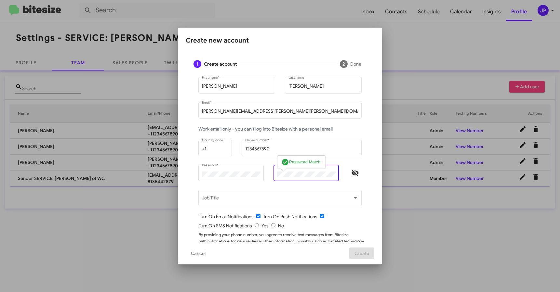
click at [356, 173] on span "Hide password" at bounding box center [355, 173] width 13 height 8
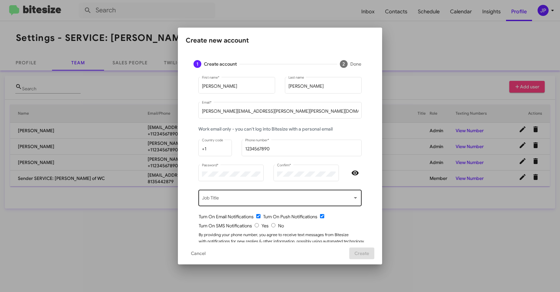
click at [347, 196] on div "Job Title" at bounding box center [280, 198] width 156 height 18
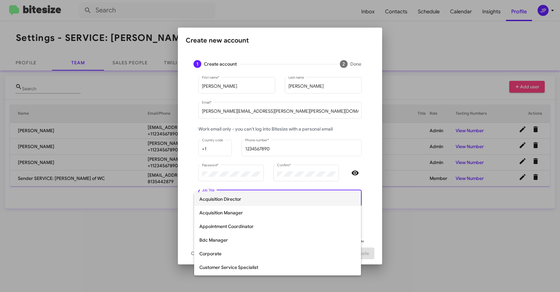
click at [364, 183] on div at bounding box center [280, 146] width 560 height 292
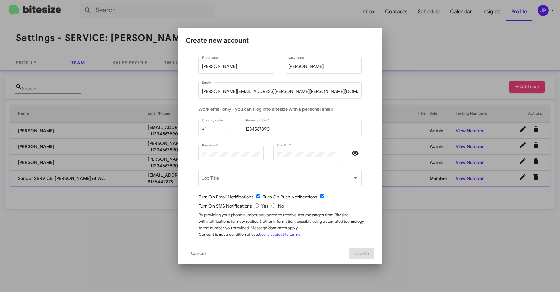
scroll to position [23, 0]
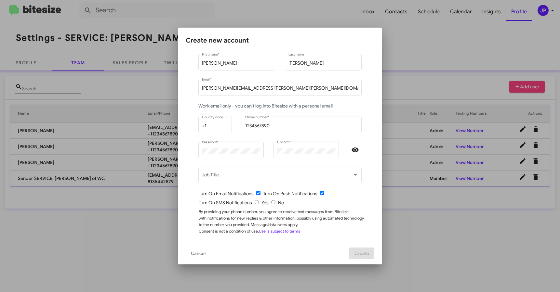
click at [271, 203] on input "radio" at bounding box center [273, 202] width 4 height 4
radio input "true"
click at [347, 207] on form "Gina First name * Gould Last name gina.gould@ferman.com Email * Work email only…" at bounding box center [280, 144] width 173 height 182
click at [365, 255] on span "Create" at bounding box center [362, 254] width 15 height 12
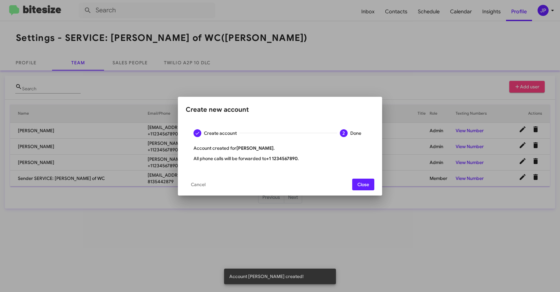
click at [360, 181] on span "Close" at bounding box center [363, 185] width 12 height 12
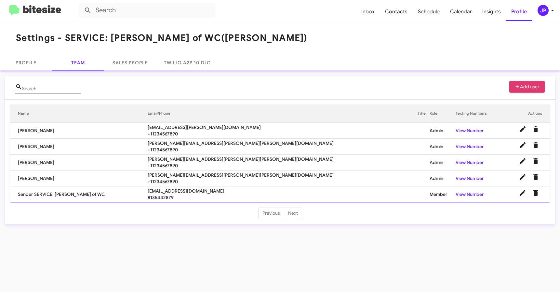
click at [445, 81] on div "Search Add user" at bounding box center [280, 90] width 530 height 19
click at [517, 91] on span "Add user" at bounding box center [527, 87] width 25 height 12
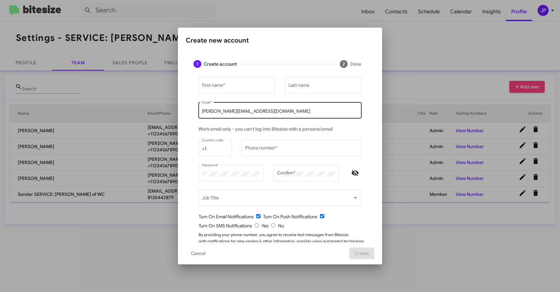
click at [224, 113] on input "[PERSON_NAME][EMAIL_ADDRESS][DOMAIN_NAME]" at bounding box center [280, 111] width 156 height 5
paste input "holly.naylor@ferman.com"
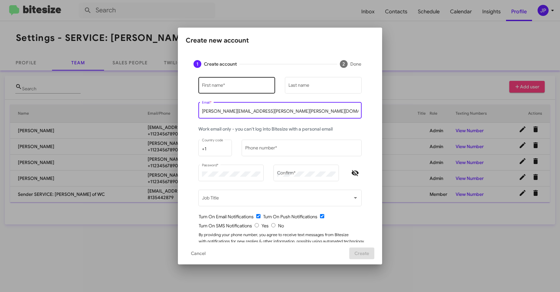
type input "holly.naylor@ferman.com"
click at [223, 86] on input "First name *" at bounding box center [237, 86] width 70 height 5
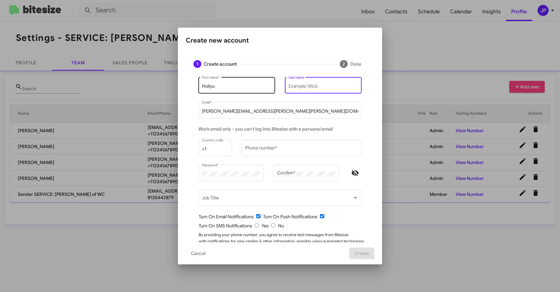
click at [217, 88] on input "Hollyu" at bounding box center [237, 86] width 70 height 5
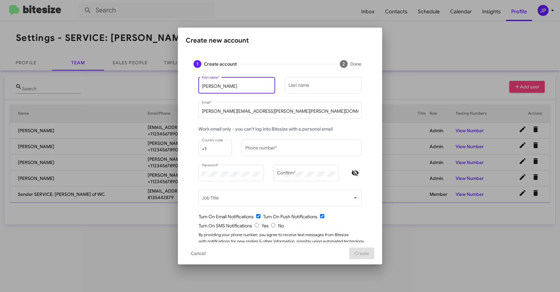
type input "Holly"
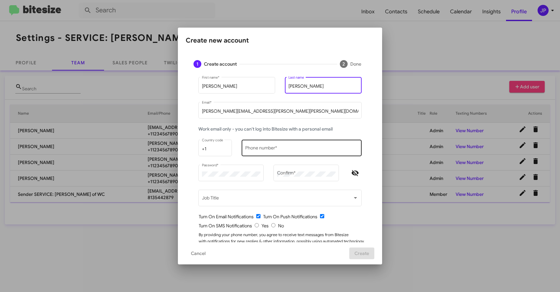
type input "Naylor"
click at [266, 149] on input "Phone number *" at bounding box center [301, 149] width 113 height 5
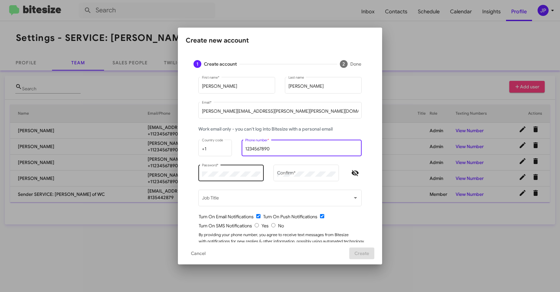
type input "1234567890"
click at [241, 177] on div "Password *" at bounding box center [231, 173] width 59 height 18
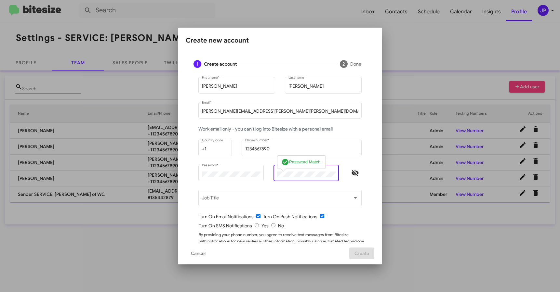
click at [344, 174] on div at bounding box center [355, 176] width 23 height 25
click at [349, 172] on span "Hide password" at bounding box center [355, 173] width 13 height 8
drag, startPoint x: 268, startPoint y: 225, endPoint x: 277, endPoint y: 224, distance: 9.3
click at [271, 225] on input "radio" at bounding box center [273, 225] width 4 height 4
radio input "true"
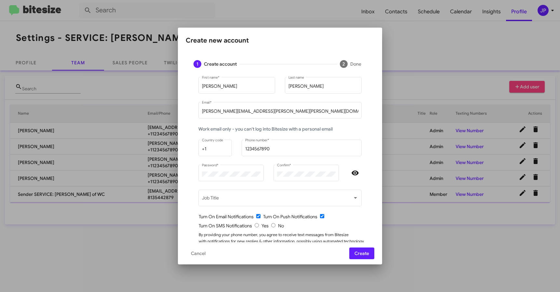
click at [333, 223] on div "Turn On SMS Notifications Yes No" at bounding box center [283, 226] width 168 height 7
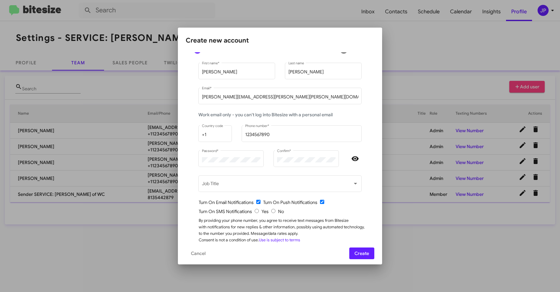
scroll to position [23, 0]
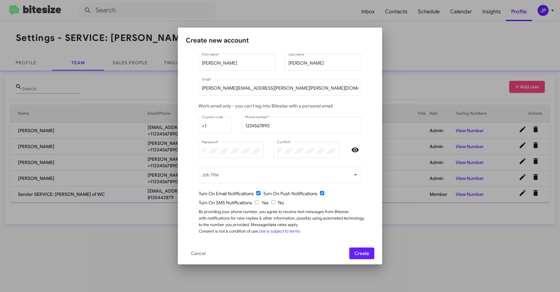
click at [357, 254] on span "Create" at bounding box center [362, 254] width 15 height 12
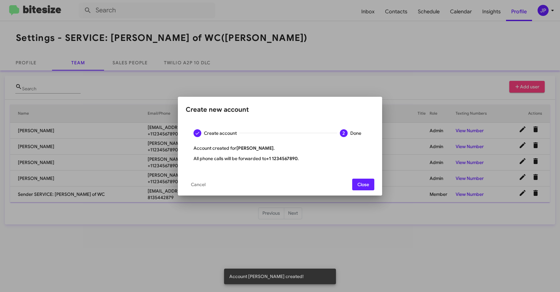
drag, startPoint x: 359, startPoint y: 188, endPoint x: 396, endPoint y: 131, distance: 67.7
click at [359, 188] on span "Close" at bounding box center [363, 185] width 12 height 12
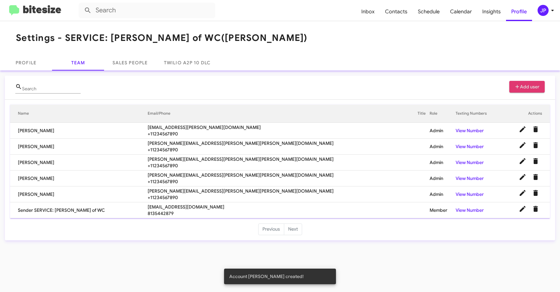
drag, startPoint x: 487, startPoint y: 86, endPoint x: 517, endPoint y: 88, distance: 30.4
click at [491, 86] on div "Search Add user" at bounding box center [280, 90] width 530 height 19
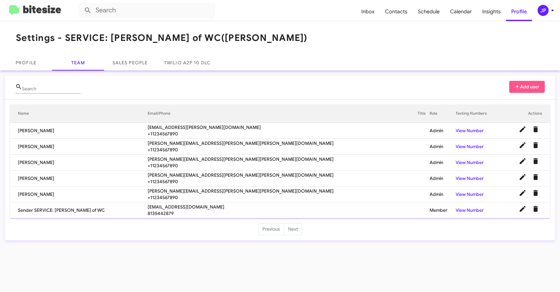
click at [518, 88] on icon at bounding box center [518, 87] width 6 height 5
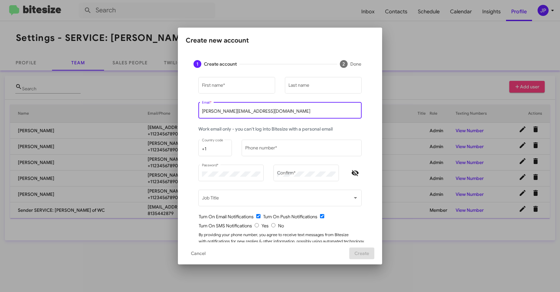
click at [234, 112] on input "[PERSON_NAME][EMAIL_ADDRESS][DOMAIN_NAME]" at bounding box center [280, 111] width 156 height 5
paste input "kclapham@ferman.com"
type input "kclapham@ferman.com"
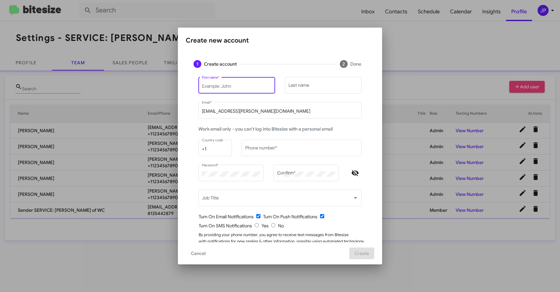
click at [234, 88] on input "First name *" at bounding box center [237, 86] width 70 height 5
type input "Karen"
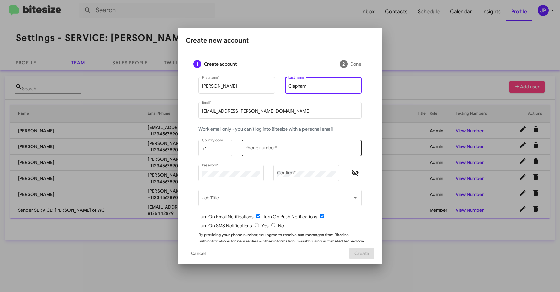
type input "Clapham"
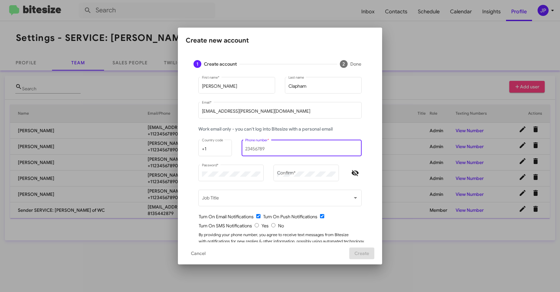
click at [261, 148] on input "Phone number *" at bounding box center [301, 149] width 113 height 5
type input "1234567890"
click at [349, 172] on span "Hide password" at bounding box center [355, 173] width 13 height 8
click at [271, 225] on input "radio" at bounding box center [273, 225] width 4 height 4
radio input "true"
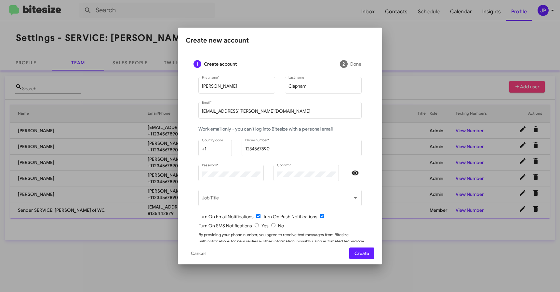
click at [364, 95] on mat-form-field "Clapham Last name" at bounding box center [323, 88] width 87 height 25
click at [362, 256] on span "Create" at bounding box center [362, 254] width 15 height 12
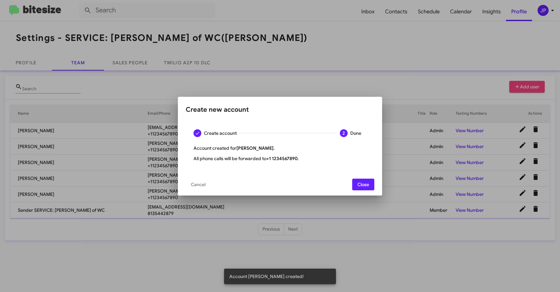
click at [431, 82] on div at bounding box center [280, 146] width 560 height 292
click at [363, 188] on span "Close" at bounding box center [363, 185] width 12 height 12
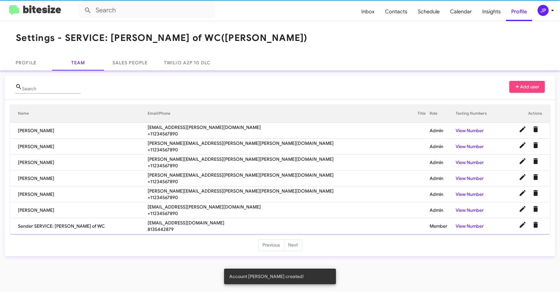
drag, startPoint x: 409, startPoint y: 64, endPoint x: 538, endPoint y: 59, distance: 129.5
click at [413, 64] on div "Profile Team Sales People Twilio A2P 10 DLC" at bounding box center [280, 63] width 560 height 16
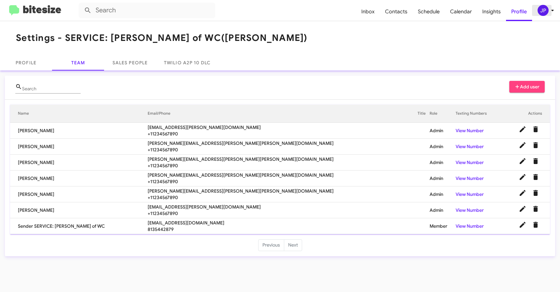
click at [537, 14] on span "JP" at bounding box center [547, 10] width 20 height 11
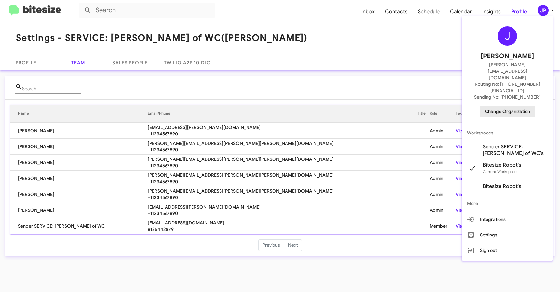
click at [500, 106] on span "Change Organization" at bounding box center [507, 111] width 45 height 11
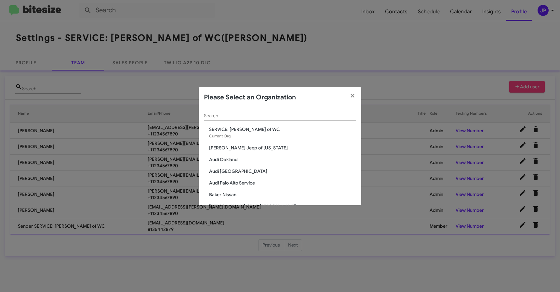
click at [262, 118] on div "Search" at bounding box center [280, 114] width 152 height 13
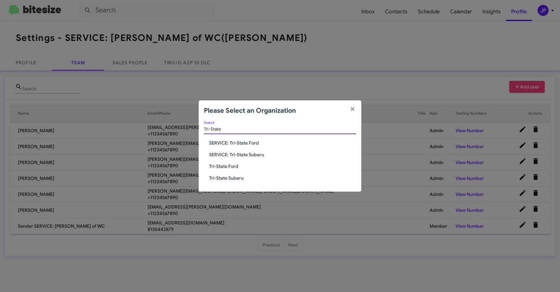
type input "Tri-State"
click at [241, 143] on span "SERVICE: Tri-State Ford" at bounding box center [282, 143] width 147 height 7
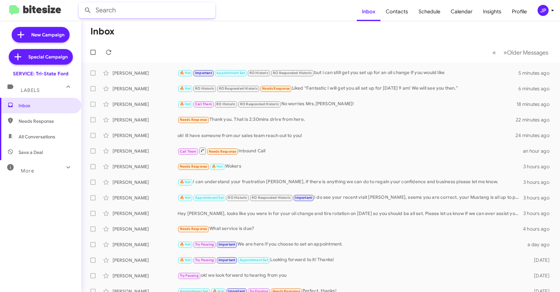
click at [129, 7] on input "text" at bounding box center [147, 11] width 137 height 16
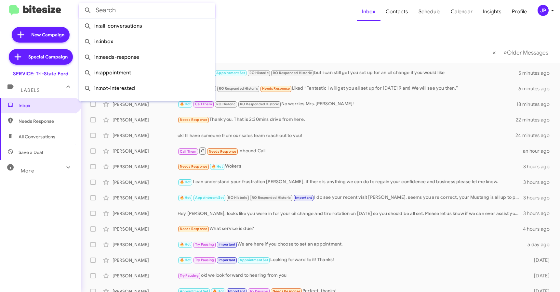
paste input "4845575872"
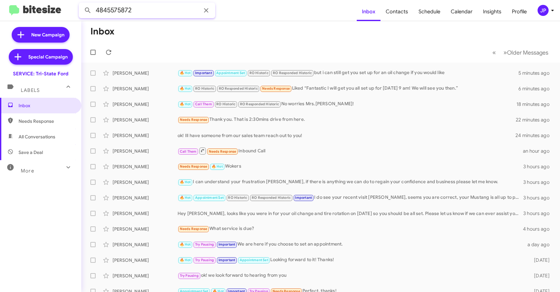
type input "4845575872"
click at [81, 4] on button at bounding box center [87, 10] width 13 height 13
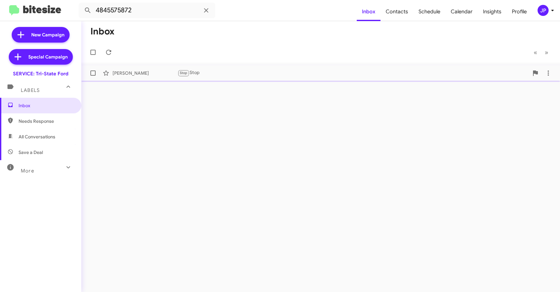
click at [368, 78] on div "Colin Harding Stop Stop 2 hours ago" at bounding box center [321, 73] width 468 height 13
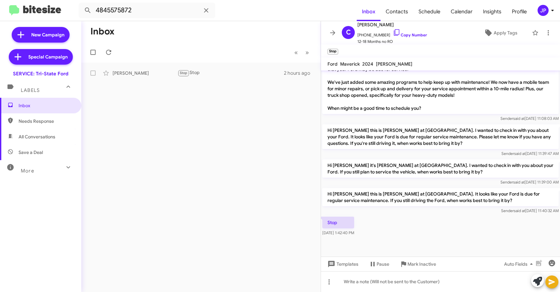
scroll to position [421, 0]
click at [24, 109] on span "Inbox" at bounding box center [40, 106] width 81 height 16
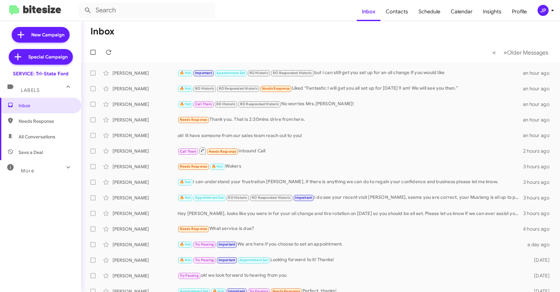
click at [547, 15] on span "JP" at bounding box center [547, 10] width 20 height 11
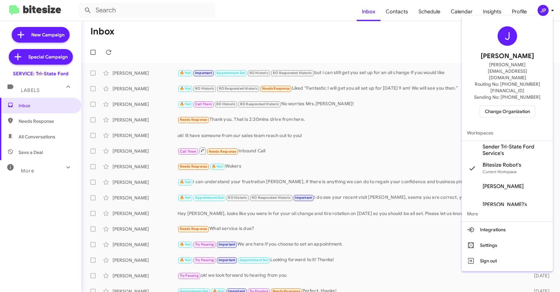
click at [509, 106] on span "Change Organization" at bounding box center [507, 111] width 45 height 11
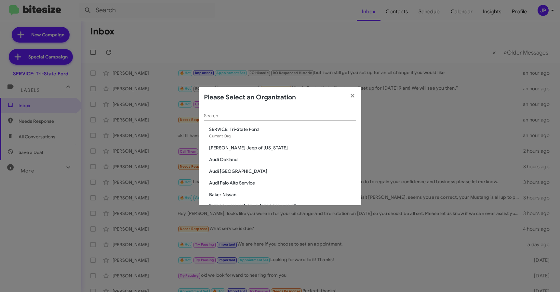
click at [321, 116] on input "Search" at bounding box center [280, 116] width 152 height 5
type input "c"
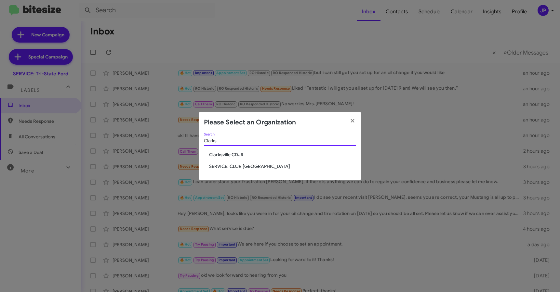
type input "Clarks"
click at [255, 165] on span "SERVICE: CDJR Clarksville" at bounding box center [282, 166] width 147 height 7
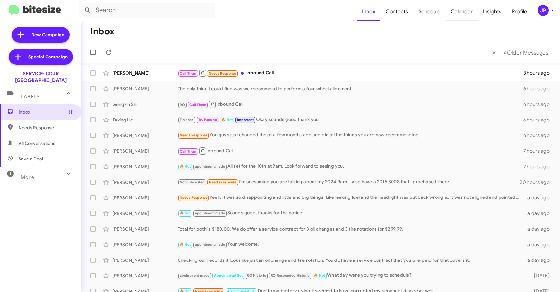
click at [462, 13] on span "Calendar" at bounding box center [462, 11] width 32 height 19
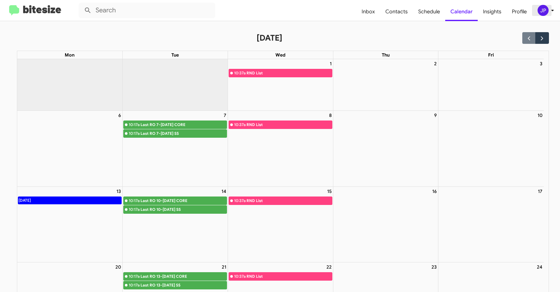
click at [542, 11] on div "JP" at bounding box center [543, 10] width 11 height 11
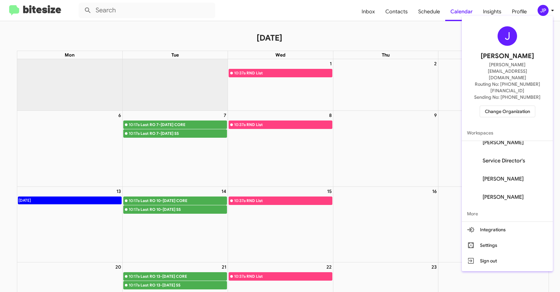
scroll to position [51, 0]
click at [509, 106] on span "Change Organization" at bounding box center [507, 111] width 45 height 11
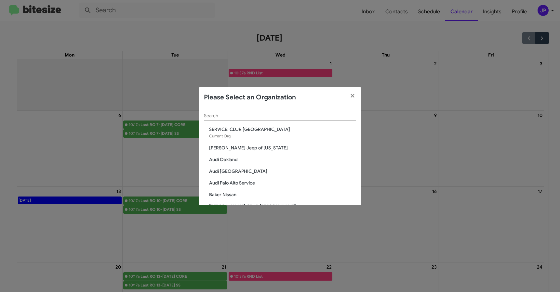
click at [290, 111] on div "Search" at bounding box center [280, 114] width 152 height 13
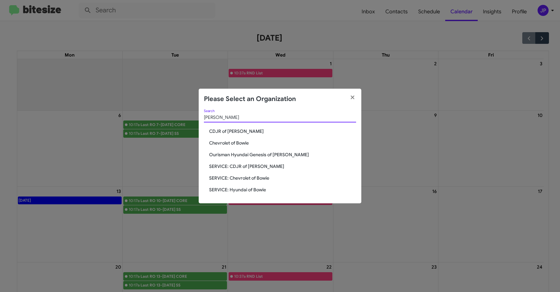
type input "[PERSON_NAME]"
click at [240, 167] on span "SERVICE: CDJR of [PERSON_NAME]" at bounding box center [282, 166] width 147 height 7
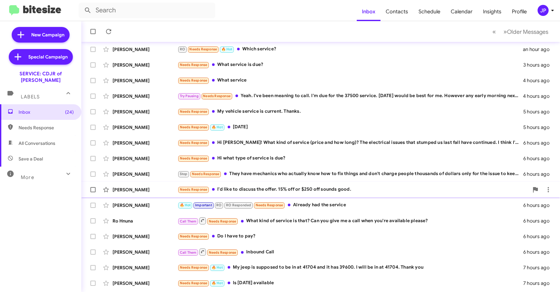
scroll to position [85, 0]
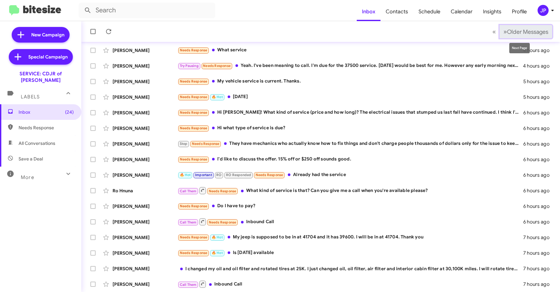
click at [521, 35] on button "» Next Older Messages" at bounding box center [526, 31] width 53 height 13
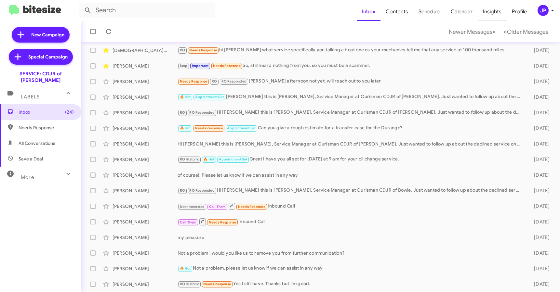
drag, startPoint x: 497, startPoint y: 16, endPoint x: 535, endPoint y: 27, distance: 40.1
click at [497, 16] on span "Insights" at bounding box center [492, 11] width 29 height 19
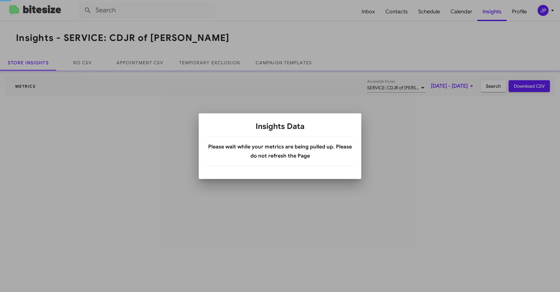
click at [543, 13] on div at bounding box center [280, 146] width 560 height 292
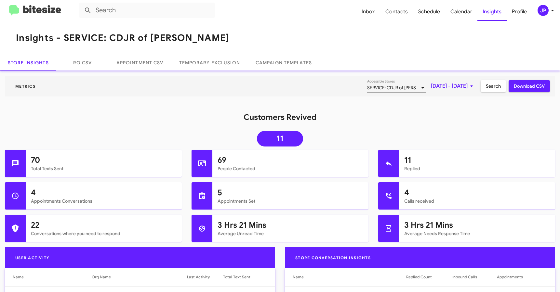
scroll to position [194, 0]
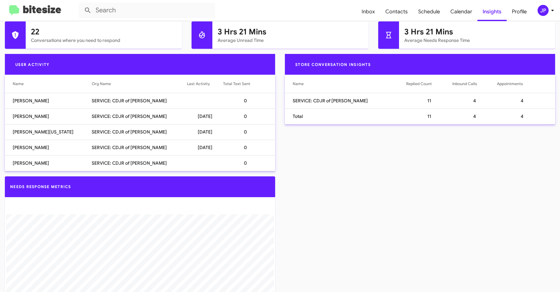
drag, startPoint x: 30, startPoint y: 131, endPoint x: 9, endPoint y: 131, distance: 21.1
click at [9, 131] on td "[PERSON_NAME][US_STATE]" at bounding box center [48, 132] width 87 height 16
copy td "[PERSON_NAME]"
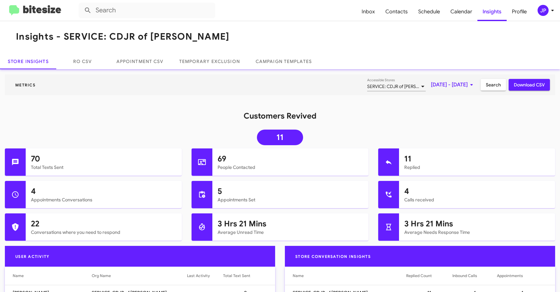
scroll to position [0, 0]
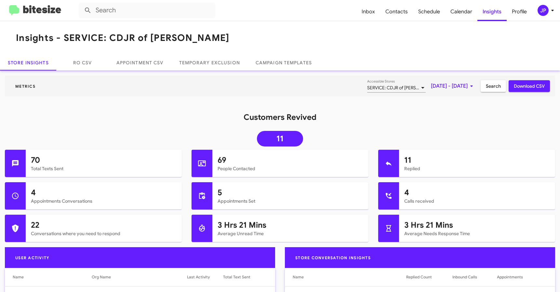
click at [547, 10] on div "JP" at bounding box center [543, 10] width 11 height 11
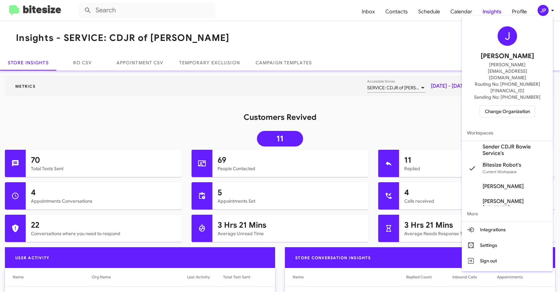
click at [508, 106] on span "Change Organization" at bounding box center [507, 111] width 45 height 11
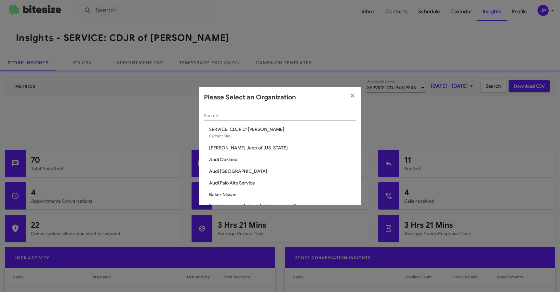
click at [254, 117] on input "Search" at bounding box center [280, 116] width 152 height 5
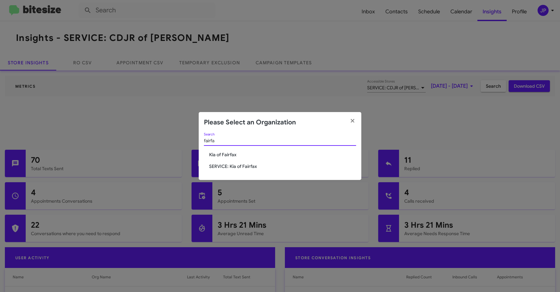
type input "fairfa"
click at [245, 168] on span "SERVICE: Kia of Fairfax" at bounding box center [282, 166] width 147 height 7
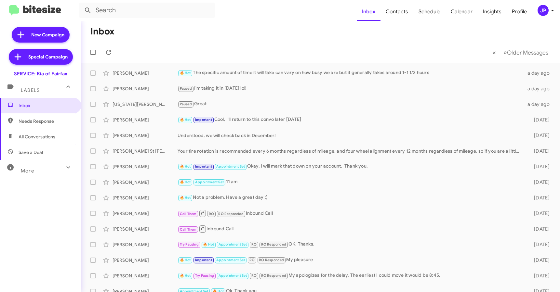
click at [544, 7] on div "JP" at bounding box center [543, 10] width 11 height 11
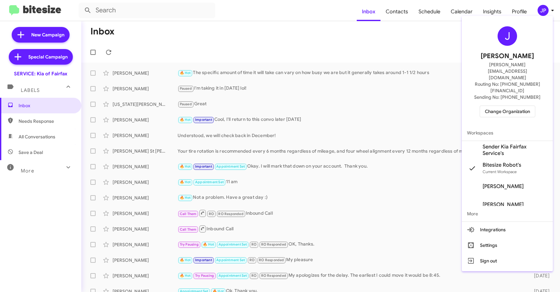
scroll to position [1, 0]
